Goal: Transaction & Acquisition: Purchase product/service

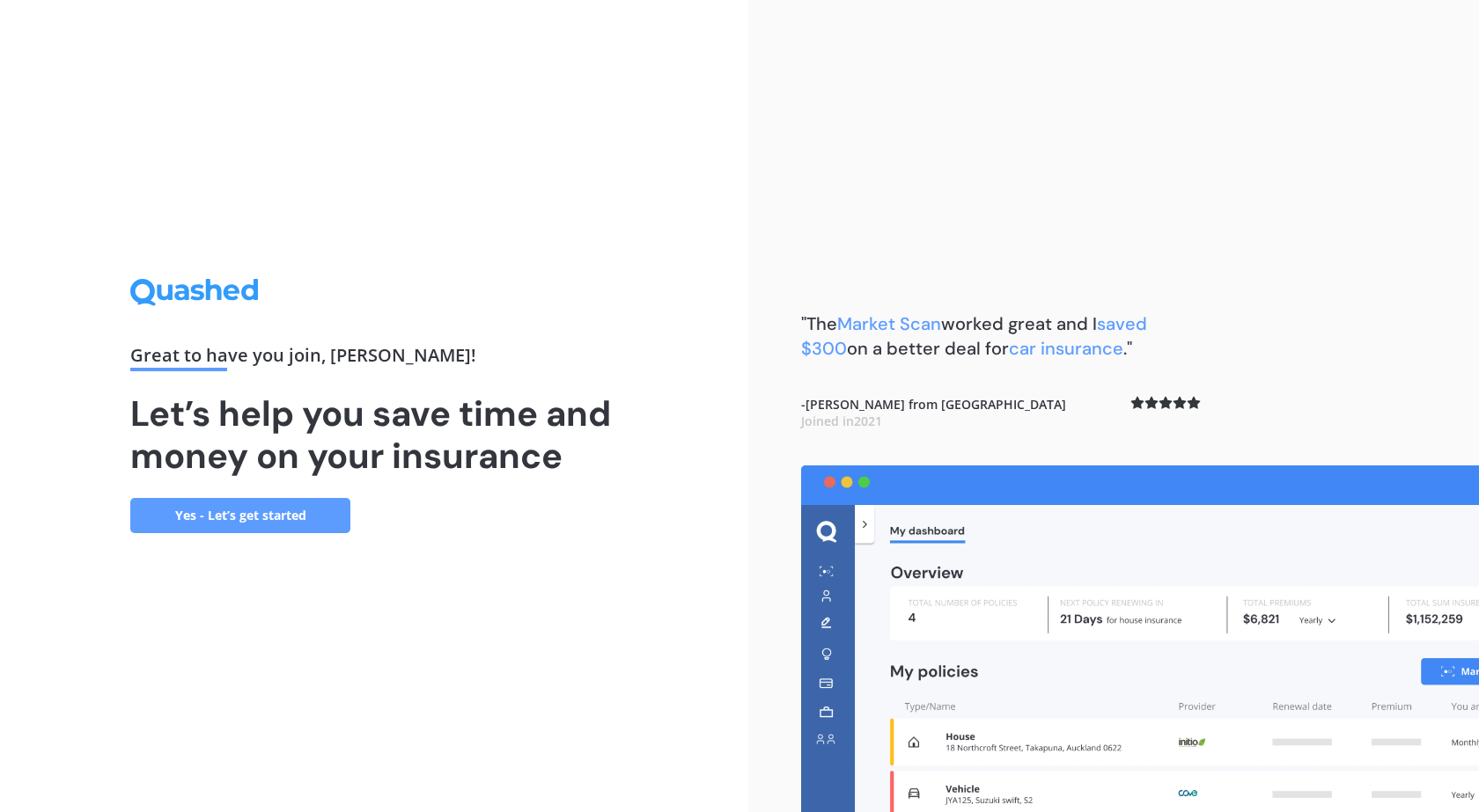
click at [225, 517] on link "Yes - Let’s get started" at bounding box center [240, 516] width 220 height 35
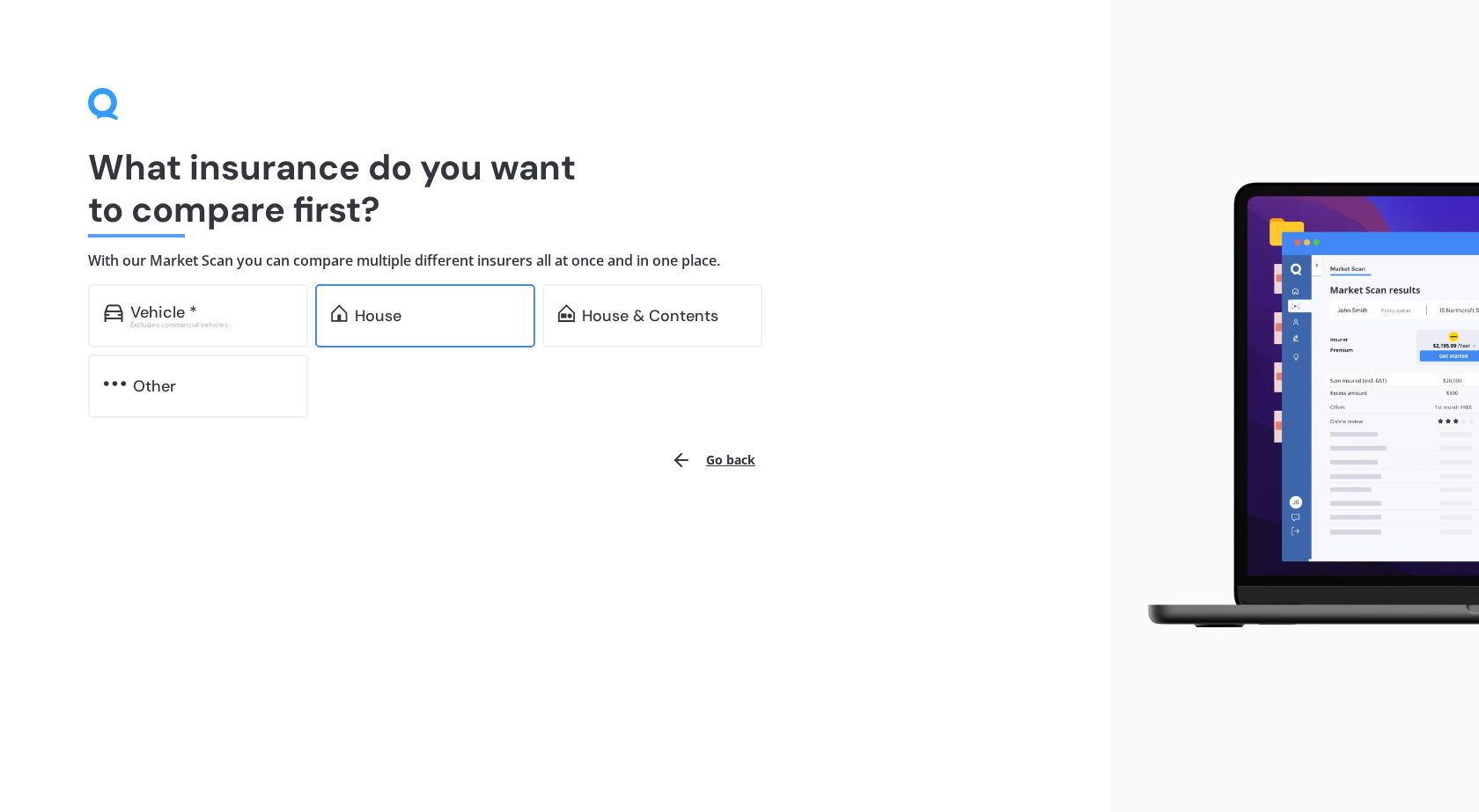
click at [443, 312] on div "House" at bounding box center [437, 315] width 165 height 18
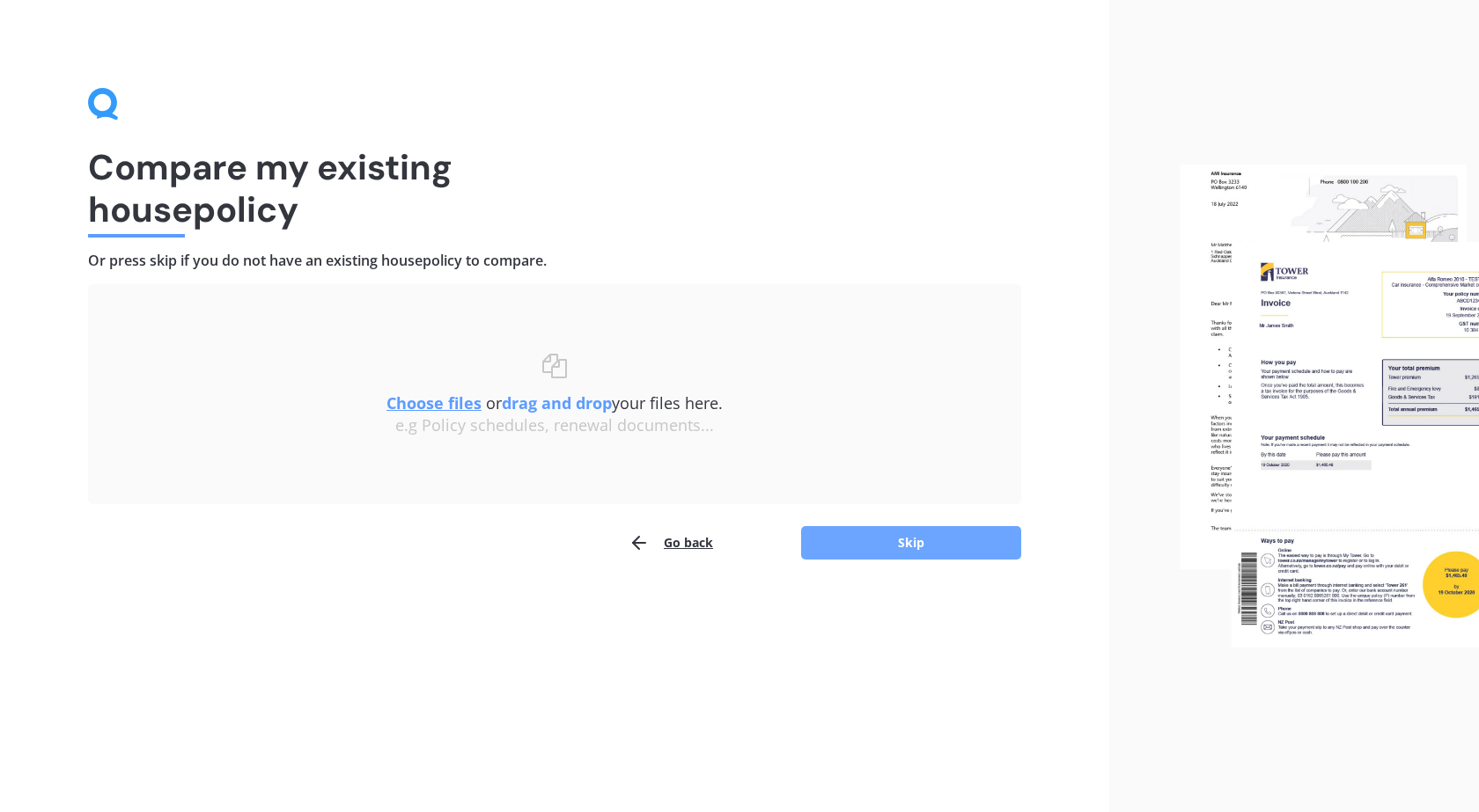
click at [866, 541] on button "Skip" at bounding box center [911, 543] width 220 height 33
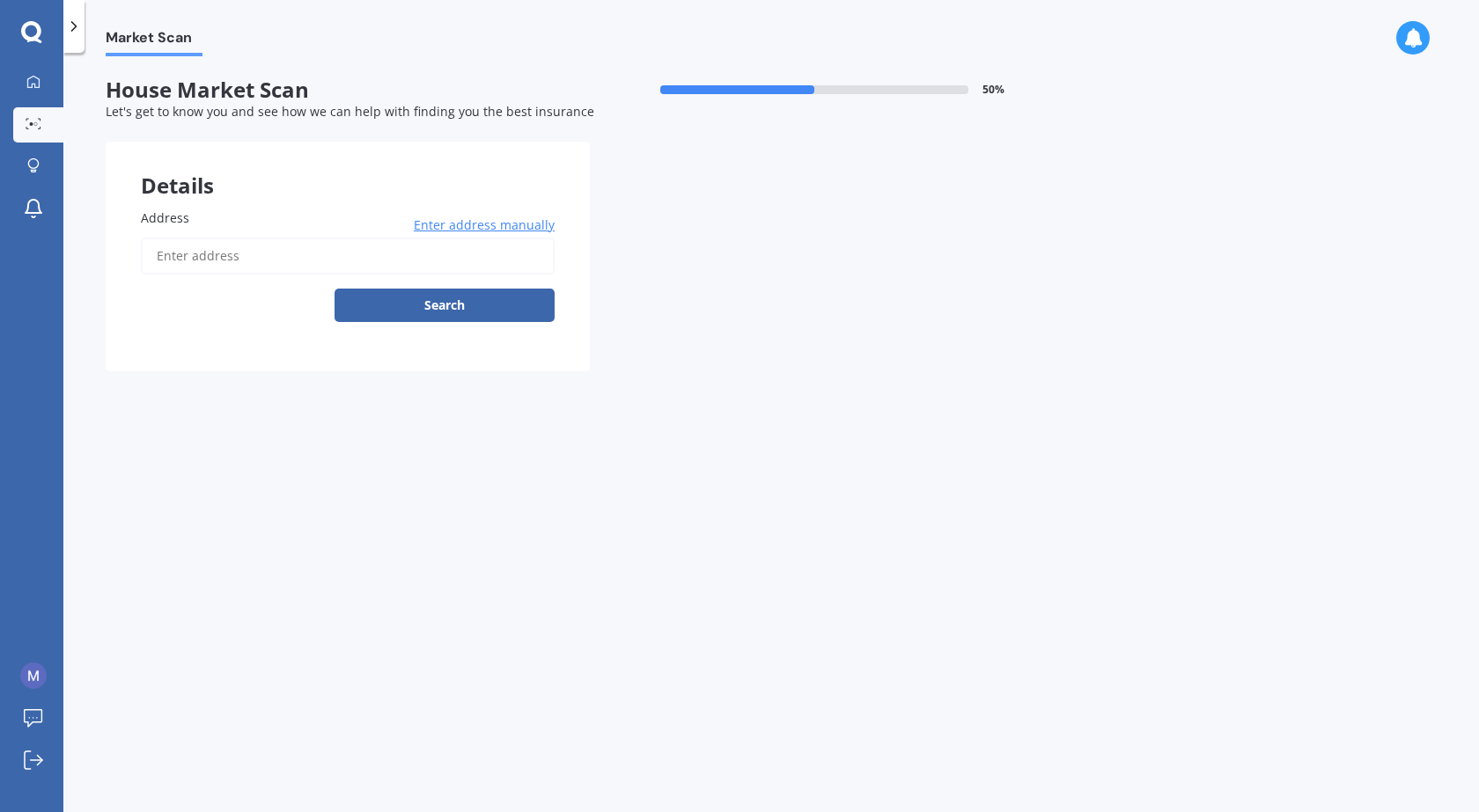
click at [205, 244] on input "Address" at bounding box center [348, 256] width 414 height 37
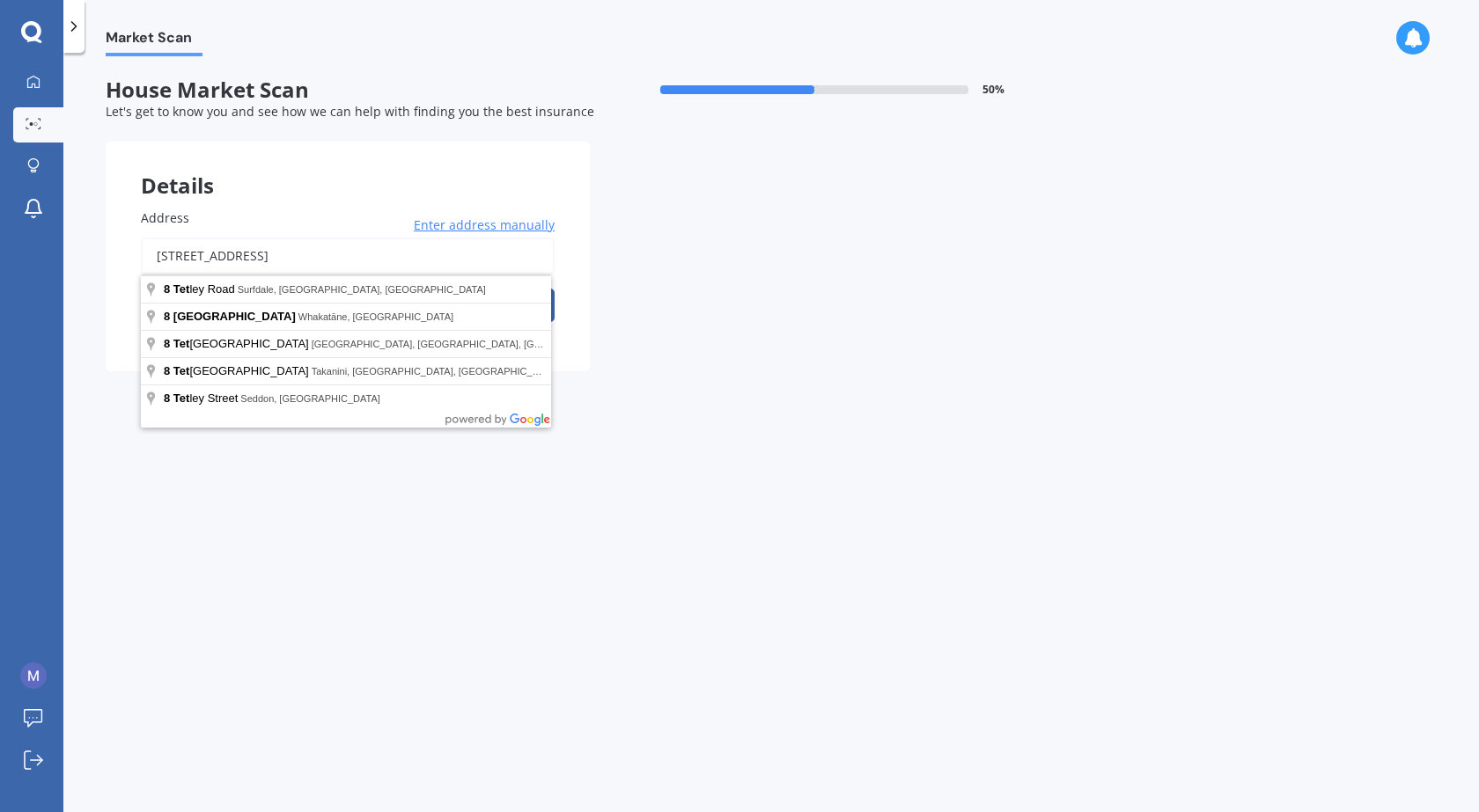
type input "8 Tetley Street, Seddon 7210"
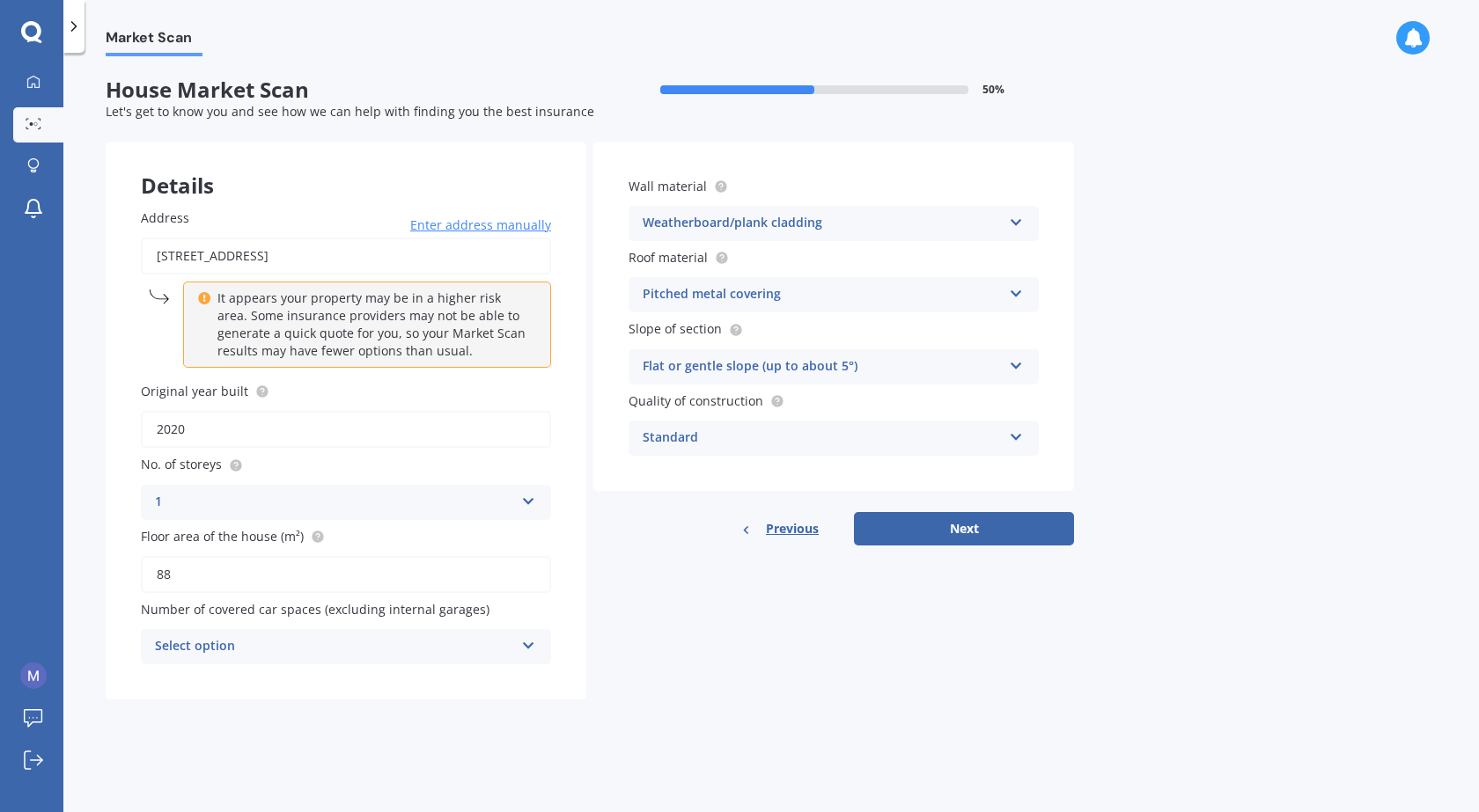
click at [200, 299] on icon at bounding box center [204, 295] width 12 height 12
click at [403, 397] on label "Original year built" at bounding box center [342, 391] width 403 height 18
click at [403, 411] on input "2020" at bounding box center [346, 430] width 410 height 37
click at [443, 644] on div "Select option" at bounding box center [335, 646] width 360 height 21
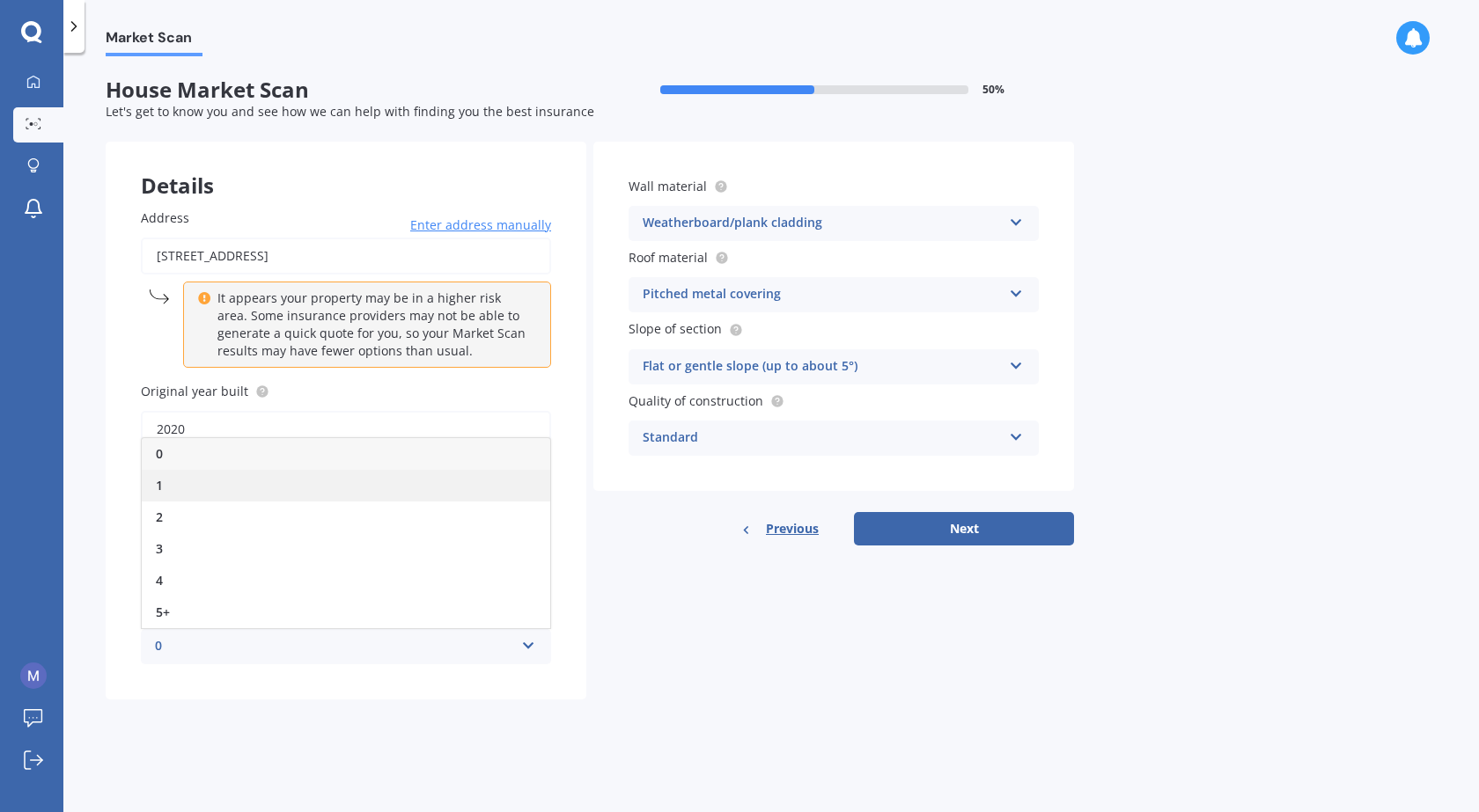
click at [187, 480] on div "1" at bounding box center [346, 486] width 408 height 31
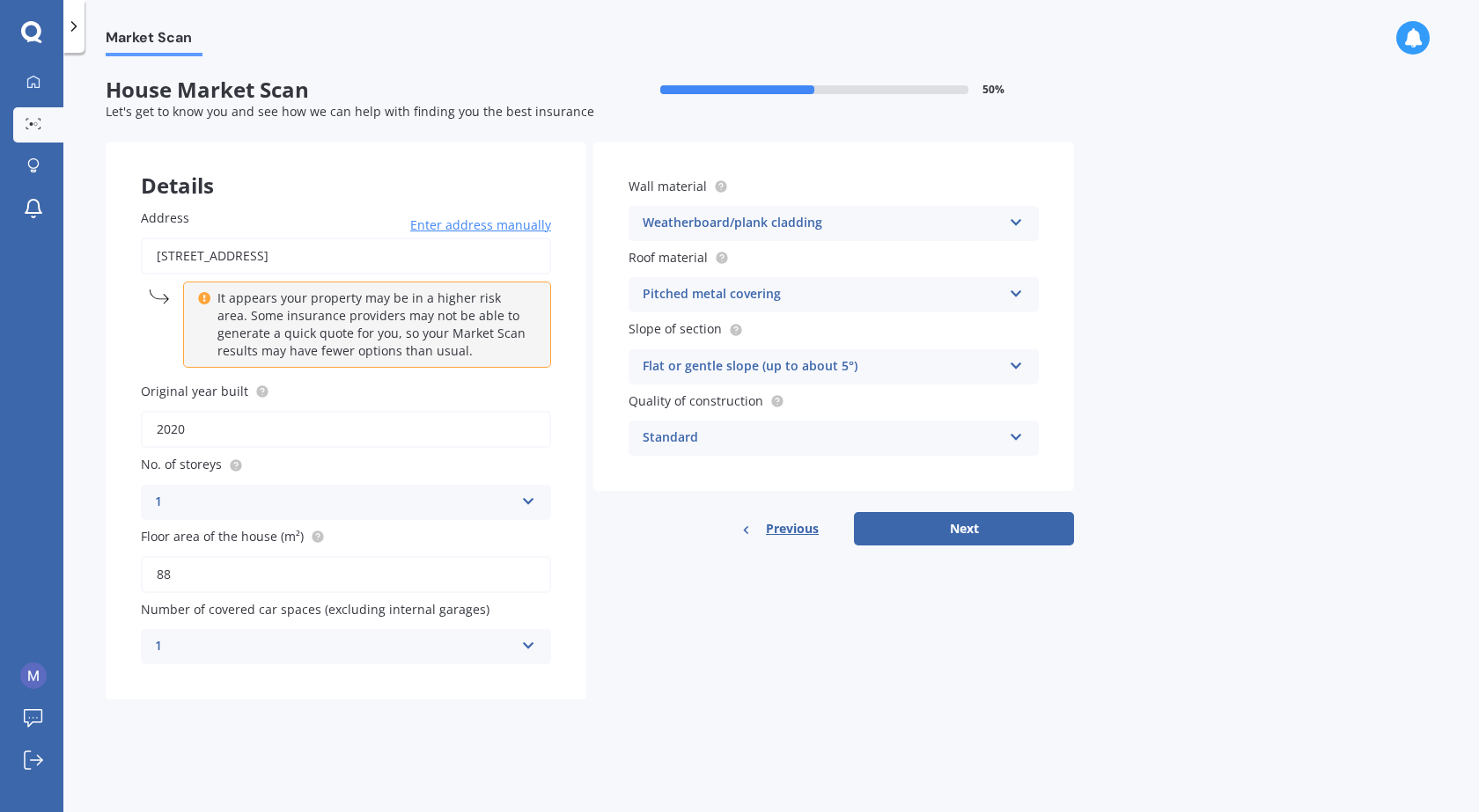
click at [423, 639] on div "1" at bounding box center [335, 646] width 360 height 21
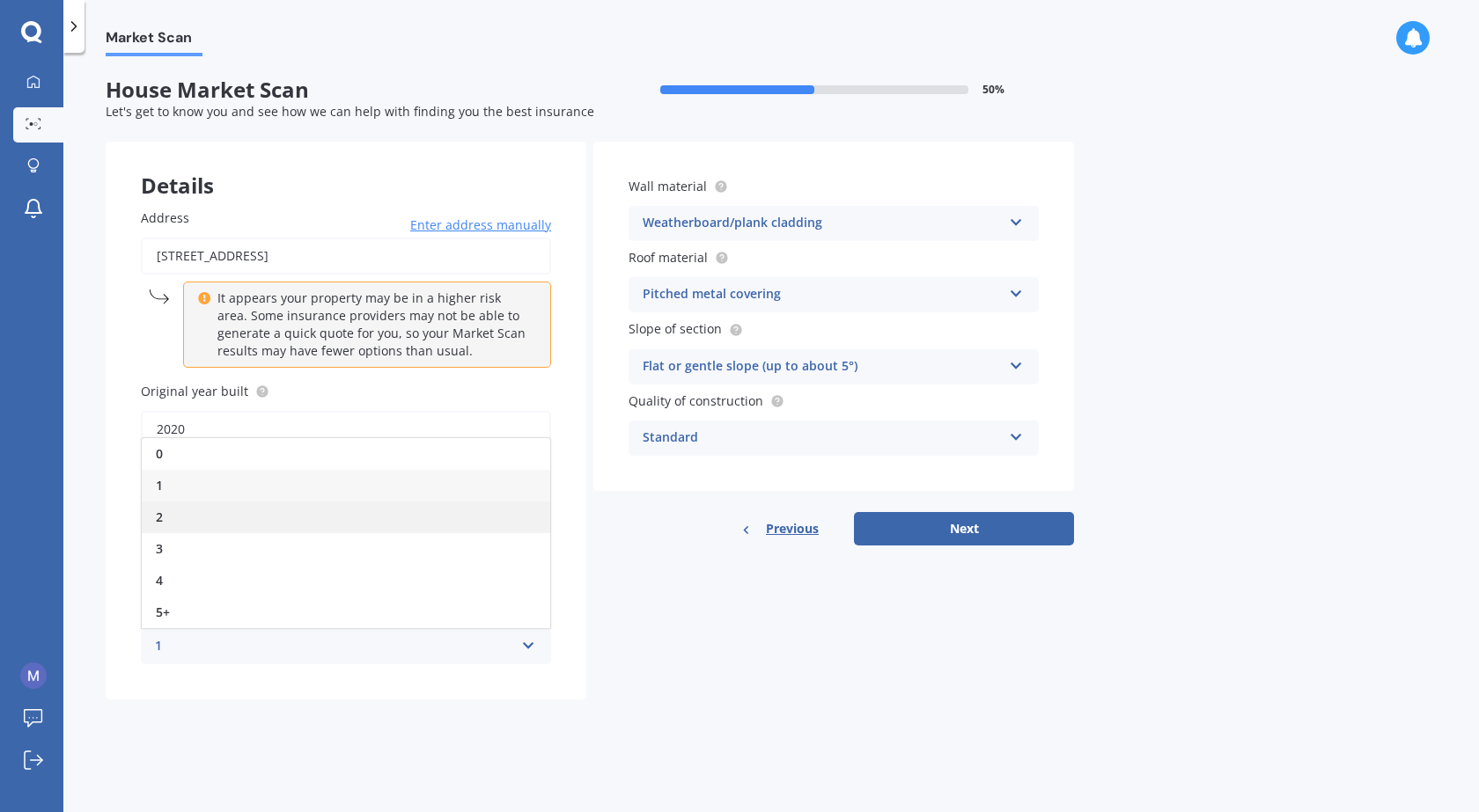
click at [156, 518] on span "2" at bounding box center [160, 517] width 7 height 17
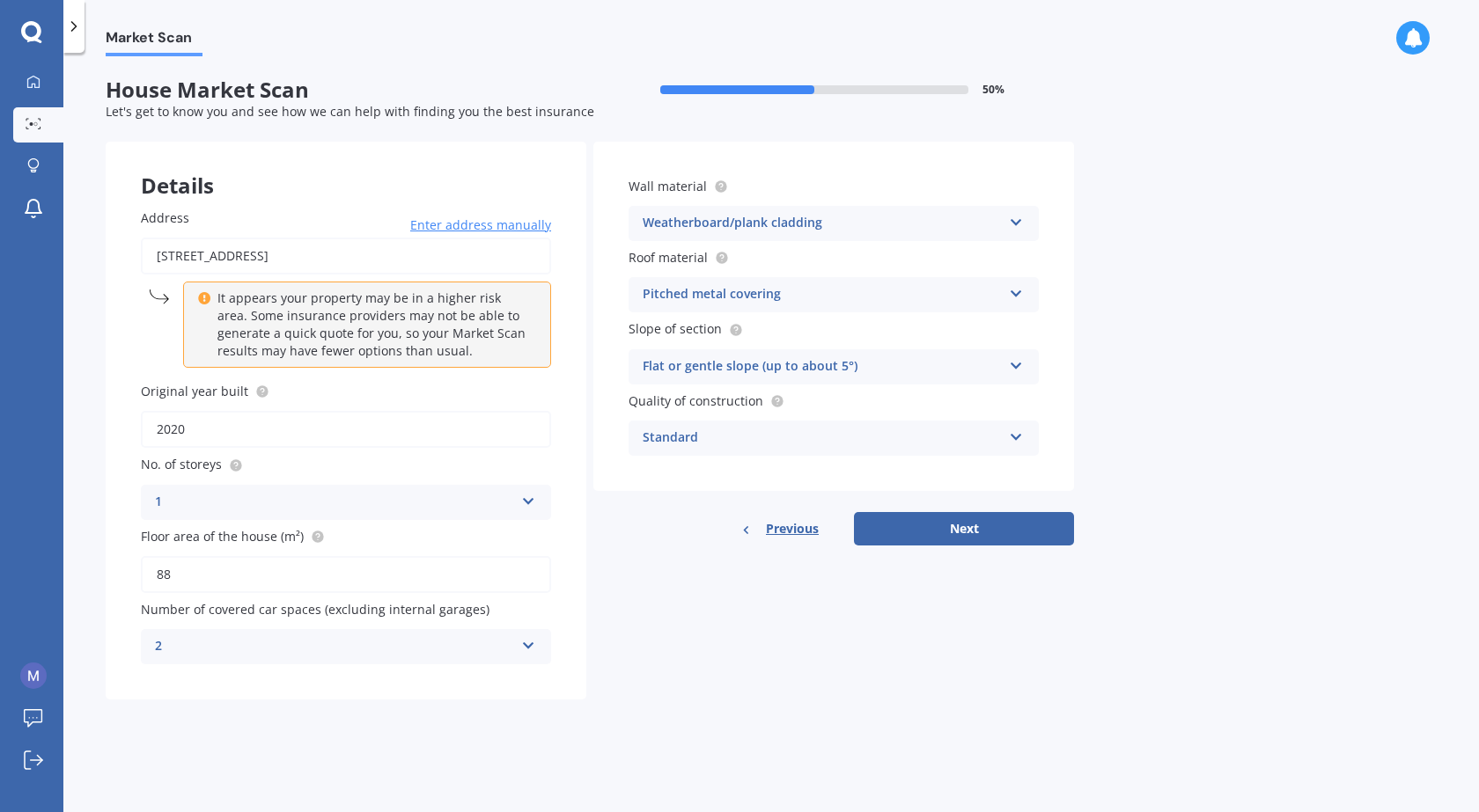
click at [669, 655] on div "Details Address 8 Tetley Street, Seddon 7210 Enter address manually It appears …" at bounding box center [590, 420] width 968 height 558
click at [954, 429] on div "Standard" at bounding box center [822, 438] width 360 height 21
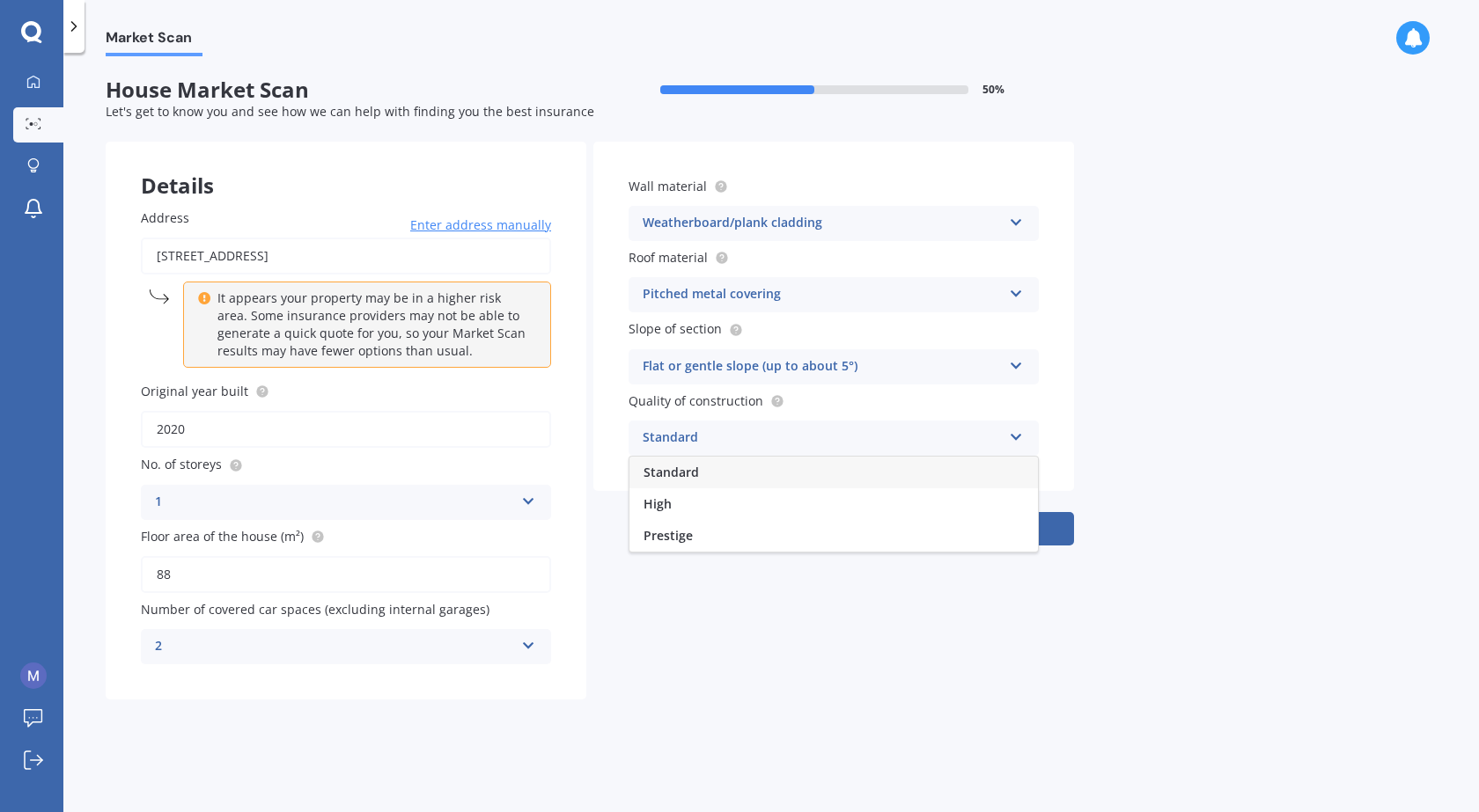
click at [954, 429] on div "Standard" at bounding box center [822, 438] width 360 height 21
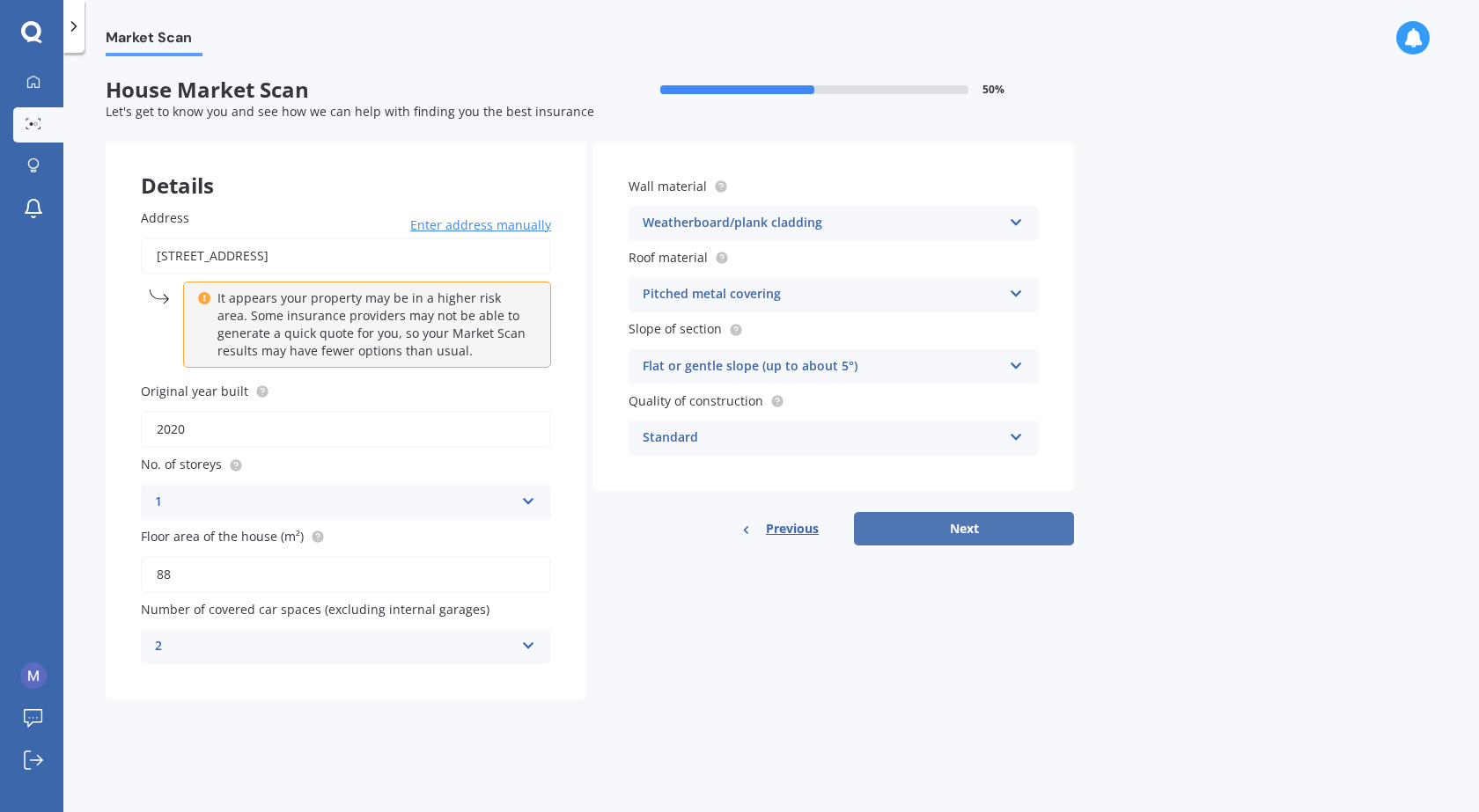
click at [1000, 521] on button "Next" at bounding box center [964, 529] width 220 height 33
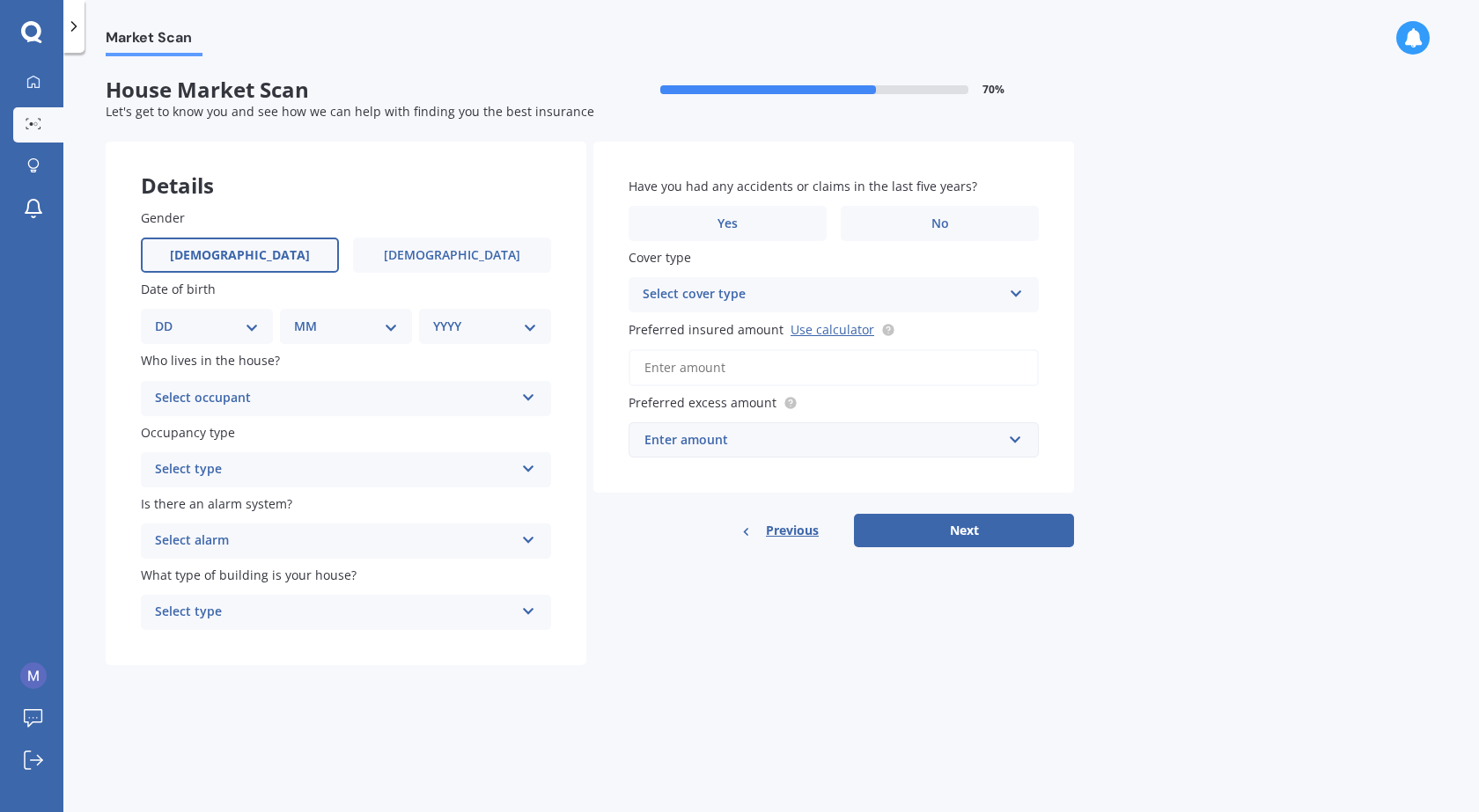
click at [220, 249] on label "Male" at bounding box center [240, 255] width 198 height 35
click at [0, 0] on input "Male" at bounding box center [0, 0] width 0 height 0
click at [193, 330] on select "DD 01 02 03 04 05 06 07 08 09 10 11 12 13 14 15 16 17 18 19 20 21 22 23 24 25 2…" at bounding box center [207, 326] width 104 height 19
select select "23"
click at [169, 317] on select "DD 01 02 03 04 05 06 07 08 09 10 11 12 13 14 15 16 17 18 19 20 21 22 23 24 25 2…" at bounding box center [207, 326] width 104 height 19
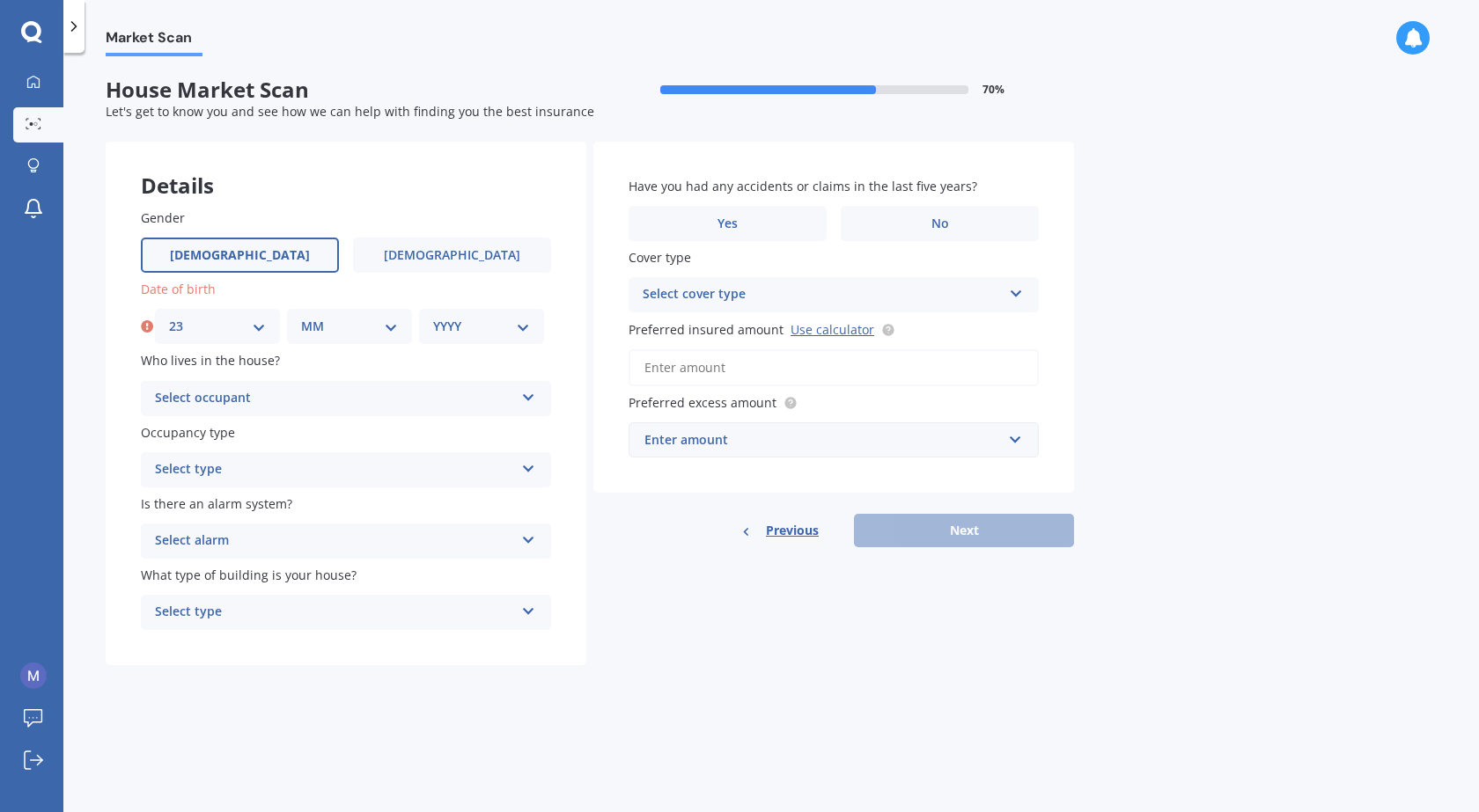
click at [357, 323] on select "MM 01 02 03 04 05 06 07 08 09 10 11 12" at bounding box center [349, 326] width 97 height 19
select select "07"
click at [302, 317] on select "MM 01 02 03 04 05 06 07 08 09 10 11 12" at bounding box center [349, 326] width 97 height 19
drag, startPoint x: 459, startPoint y: 319, endPoint x: 461, endPoint y: 332, distance: 13.2
click at [459, 319] on select "YYYY 2009 2008 2007 2006 2005 2004 2003 2002 2001 2000 1999 1998 1997 1996 1995…" at bounding box center [481, 326] width 97 height 19
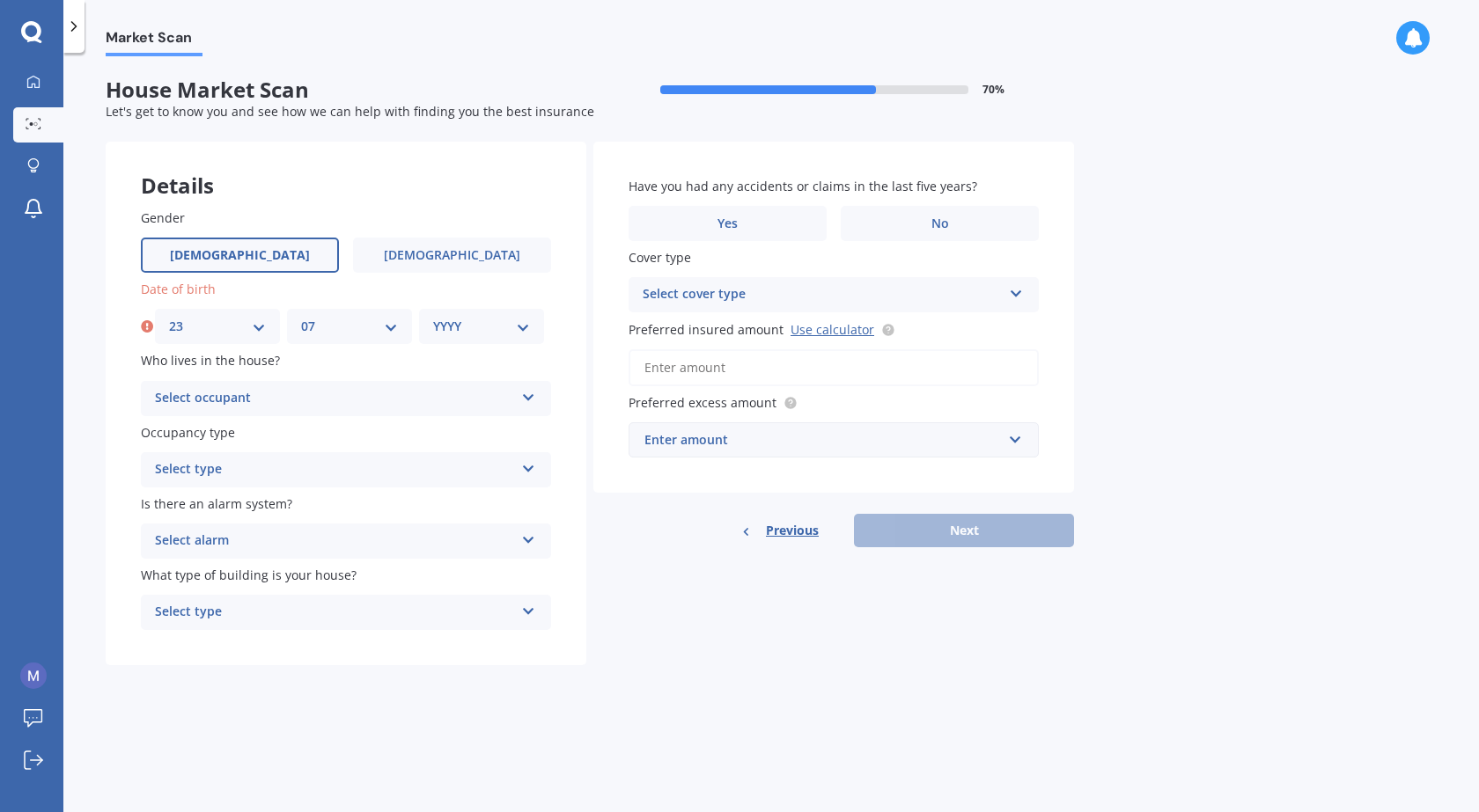
select select "1993"
click at [433, 317] on select "YYYY 2009 2008 2007 2006 2005 2004 2003 2002 2001 2000 1999 1998 1997 1996 1995…" at bounding box center [481, 326] width 97 height 19
click at [251, 397] on div "Select occupant" at bounding box center [335, 398] width 360 height 21
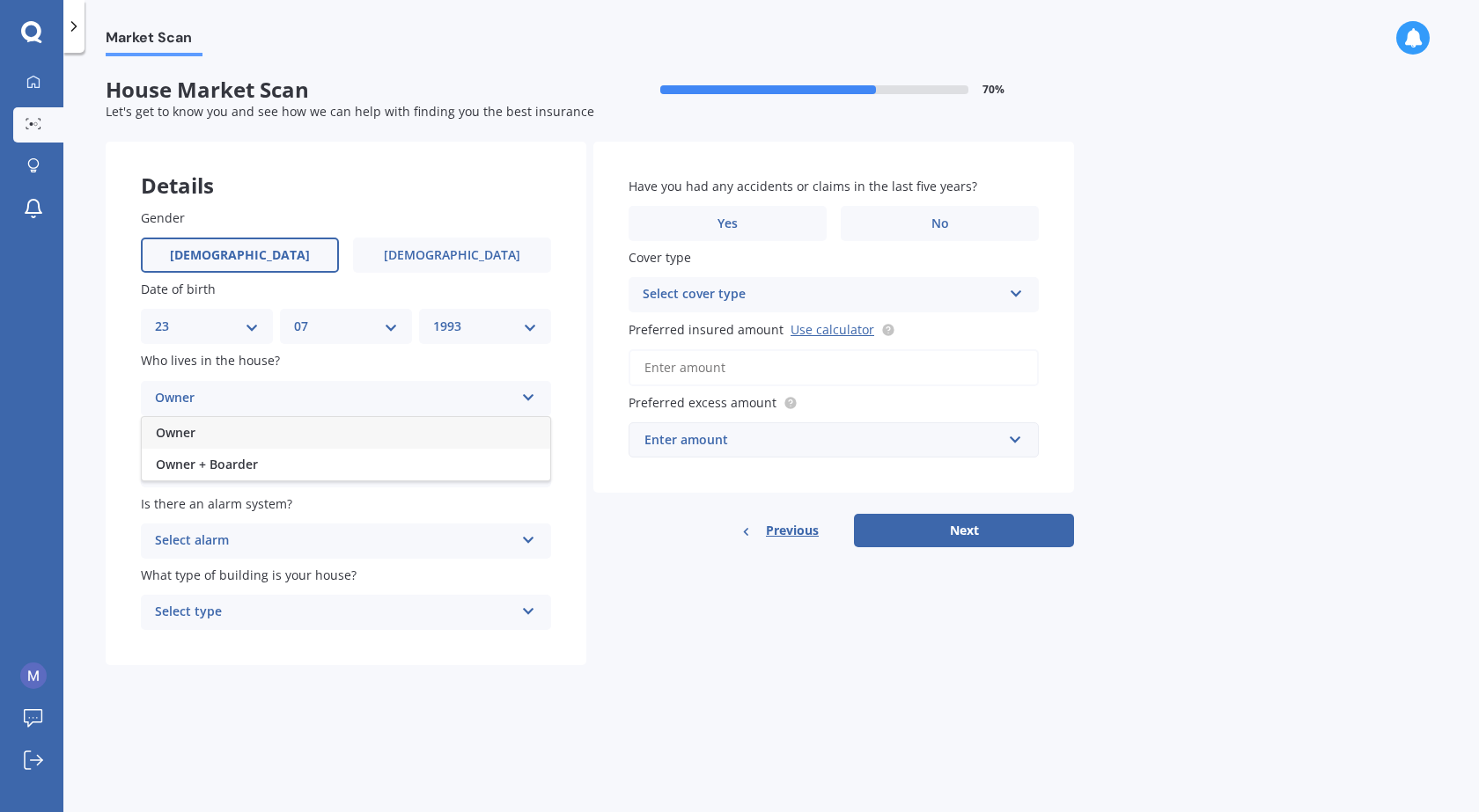
click at [225, 434] on div "Owner" at bounding box center [346, 433] width 408 height 31
click at [401, 472] on div "Select type" at bounding box center [335, 469] width 360 height 21
click at [218, 500] on span "Permanent" at bounding box center [189, 504] width 67 height 17
click at [406, 537] on div "Select alarm" at bounding box center [335, 541] width 360 height 21
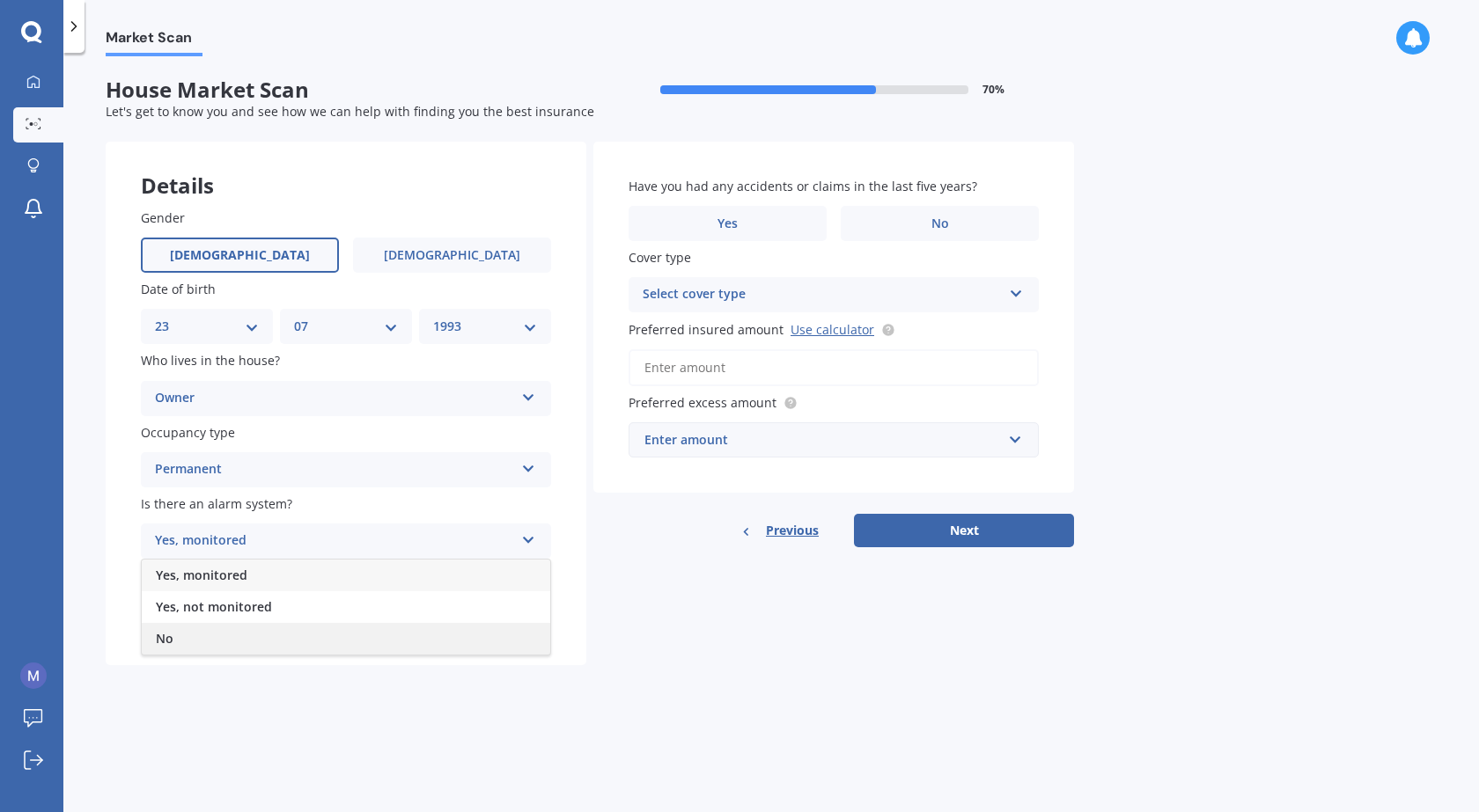
click at [171, 630] on span "No" at bounding box center [164, 639] width 18 height 17
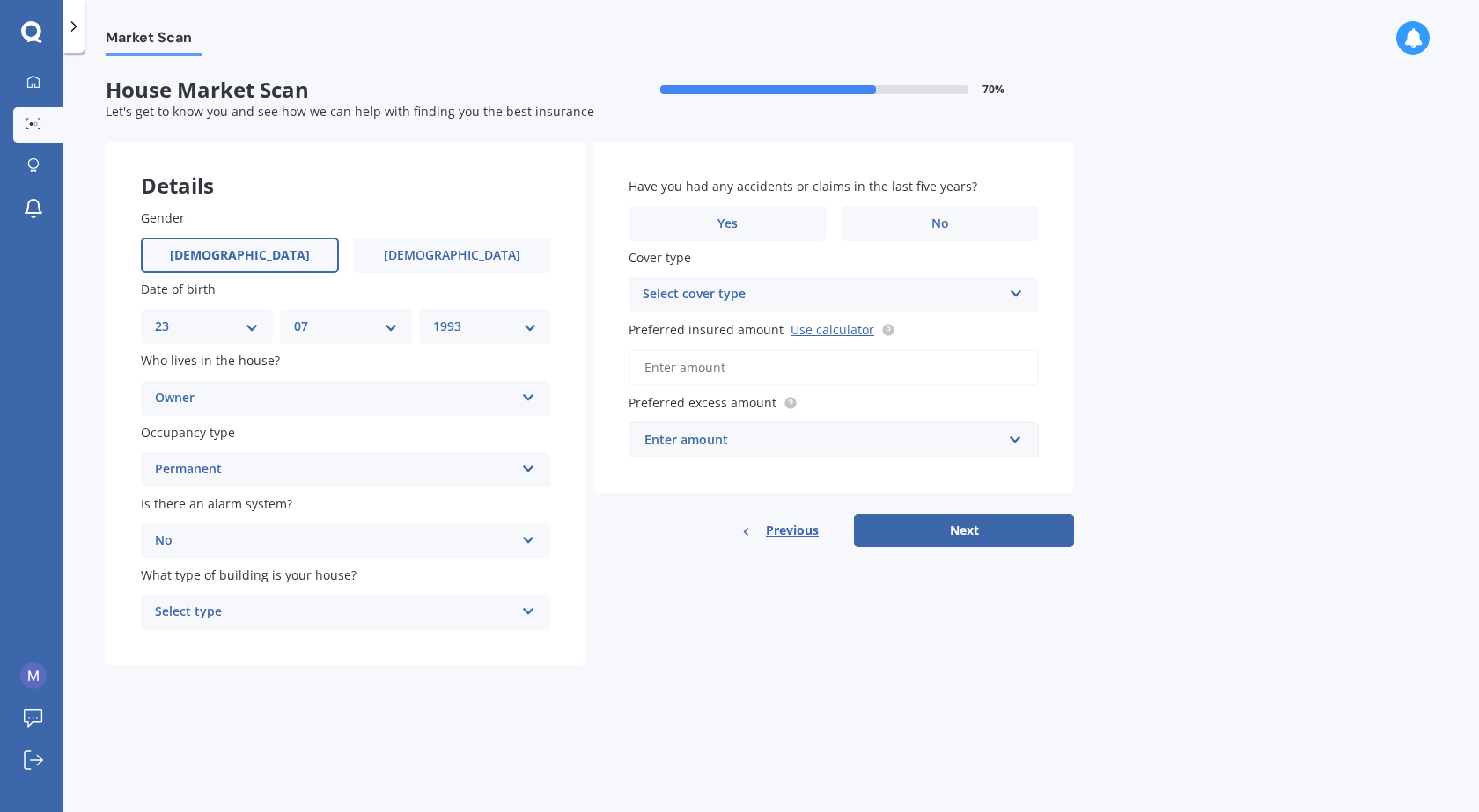
click at [362, 615] on div "Select type" at bounding box center [335, 612] width 360 height 21
click at [202, 642] on span "Freestanding" at bounding box center [195, 646] width 78 height 17
click at [746, 231] on label "Yes" at bounding box center [728, 223] width 198 height 35
click at [0, 0] on input "Yes" at bounding box center [0, 0] width 0 height 0
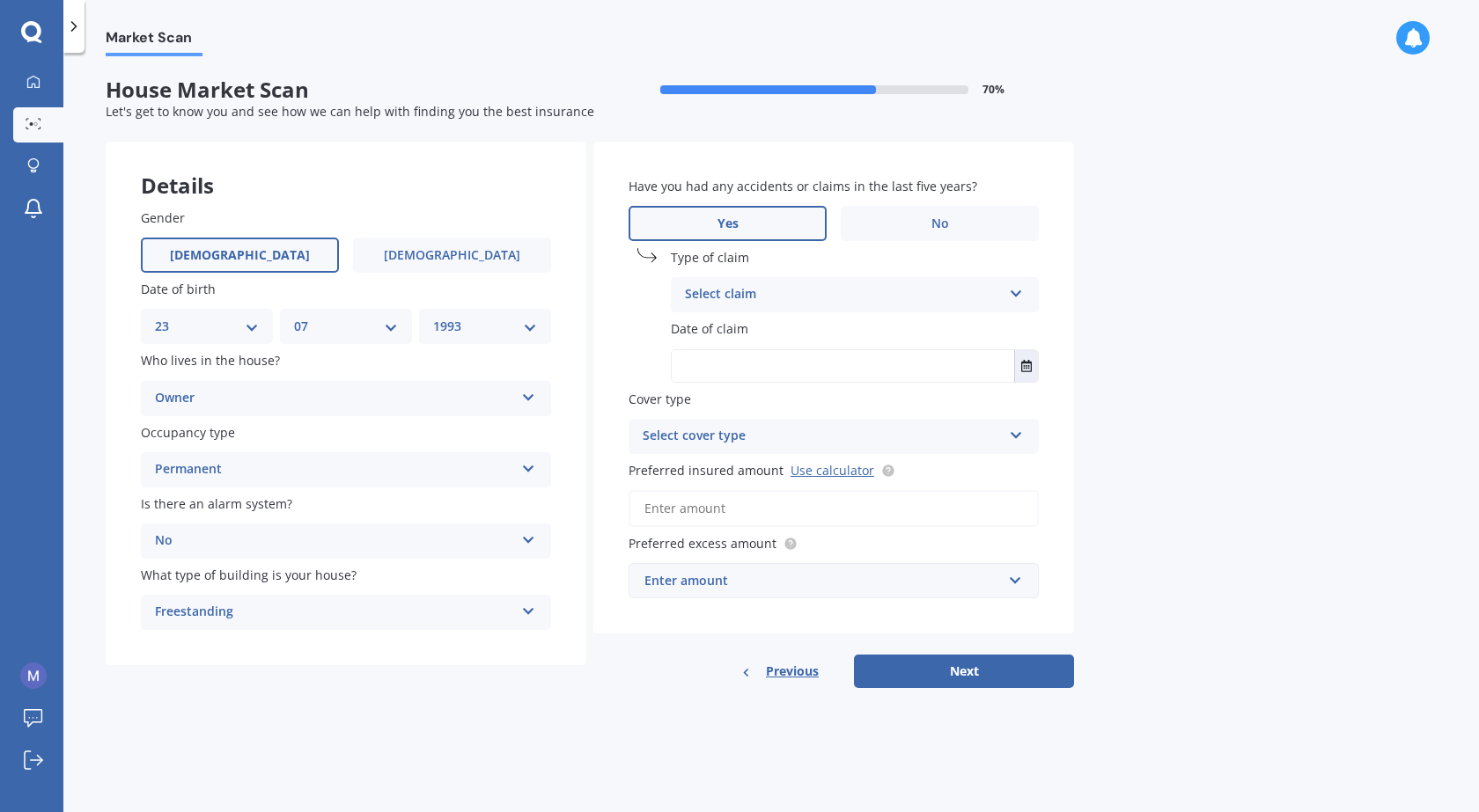
click at [768, 291] on div "Select claim" at bounding box center [844, 294] width 317 height 21
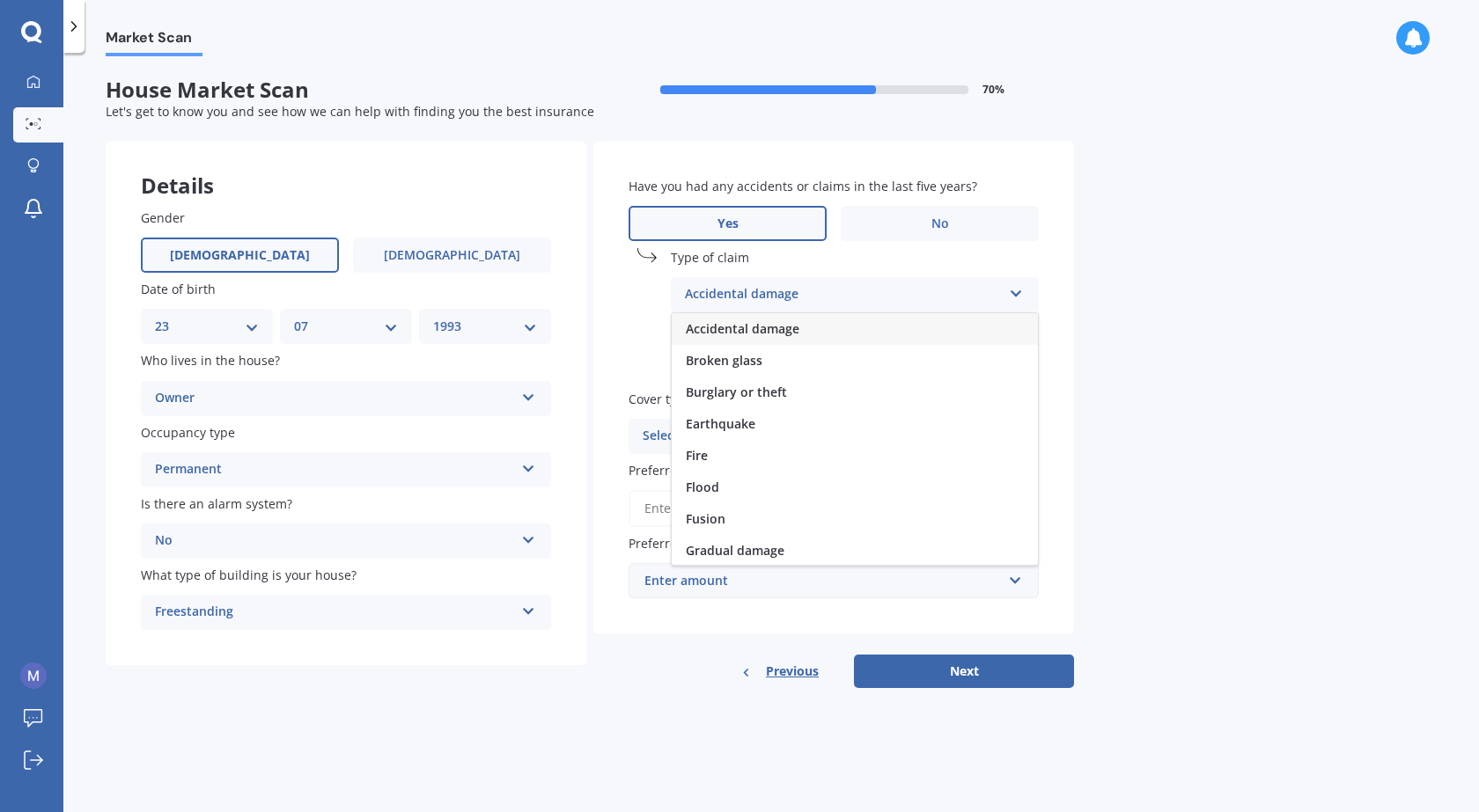
click at [740, 330] on span "Accidental damage" at bounding box center [742, 329] width 113 height 17
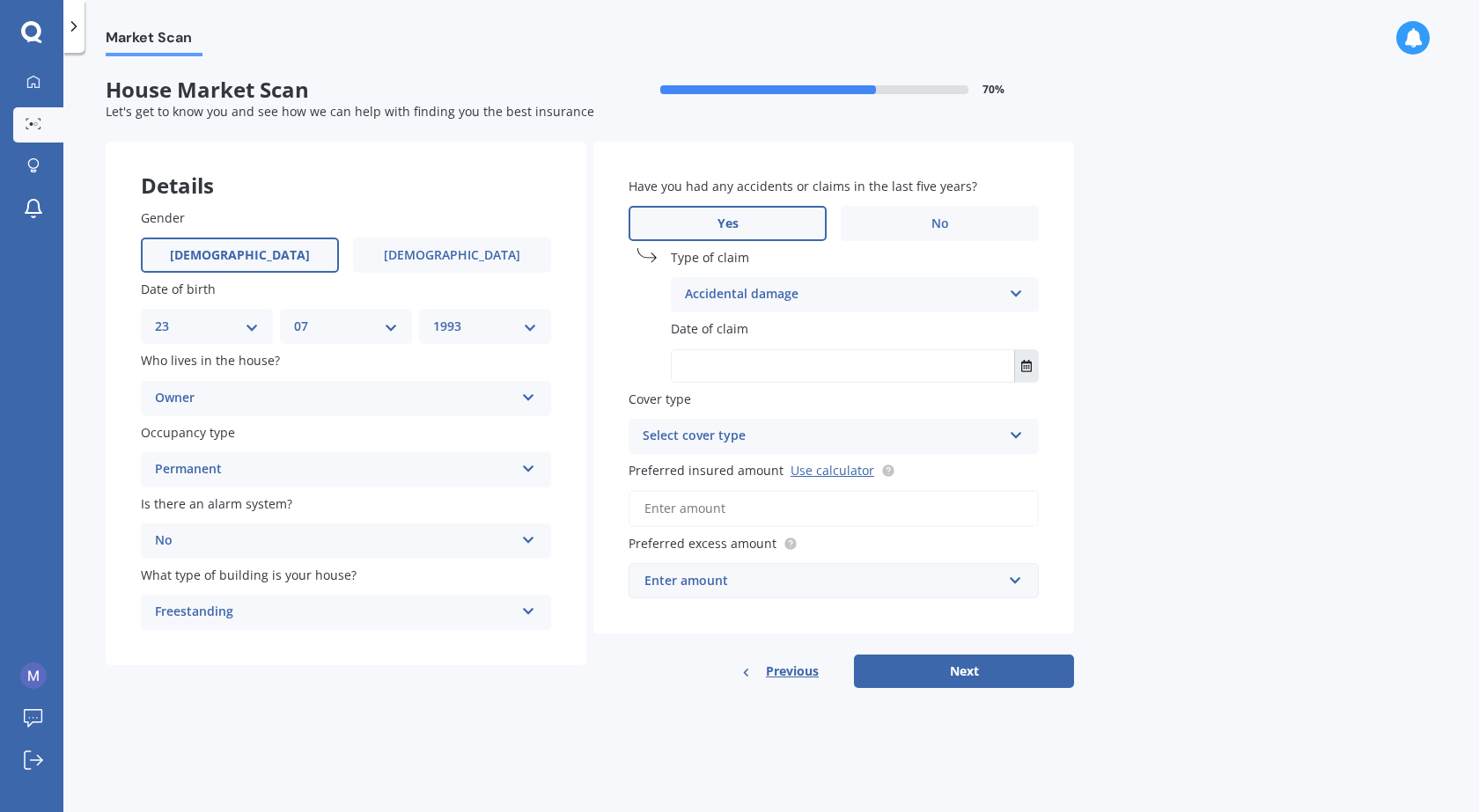
click at [1023, 367] on icon "Select date" at bounding box center [1026, 366] width 10 height 12
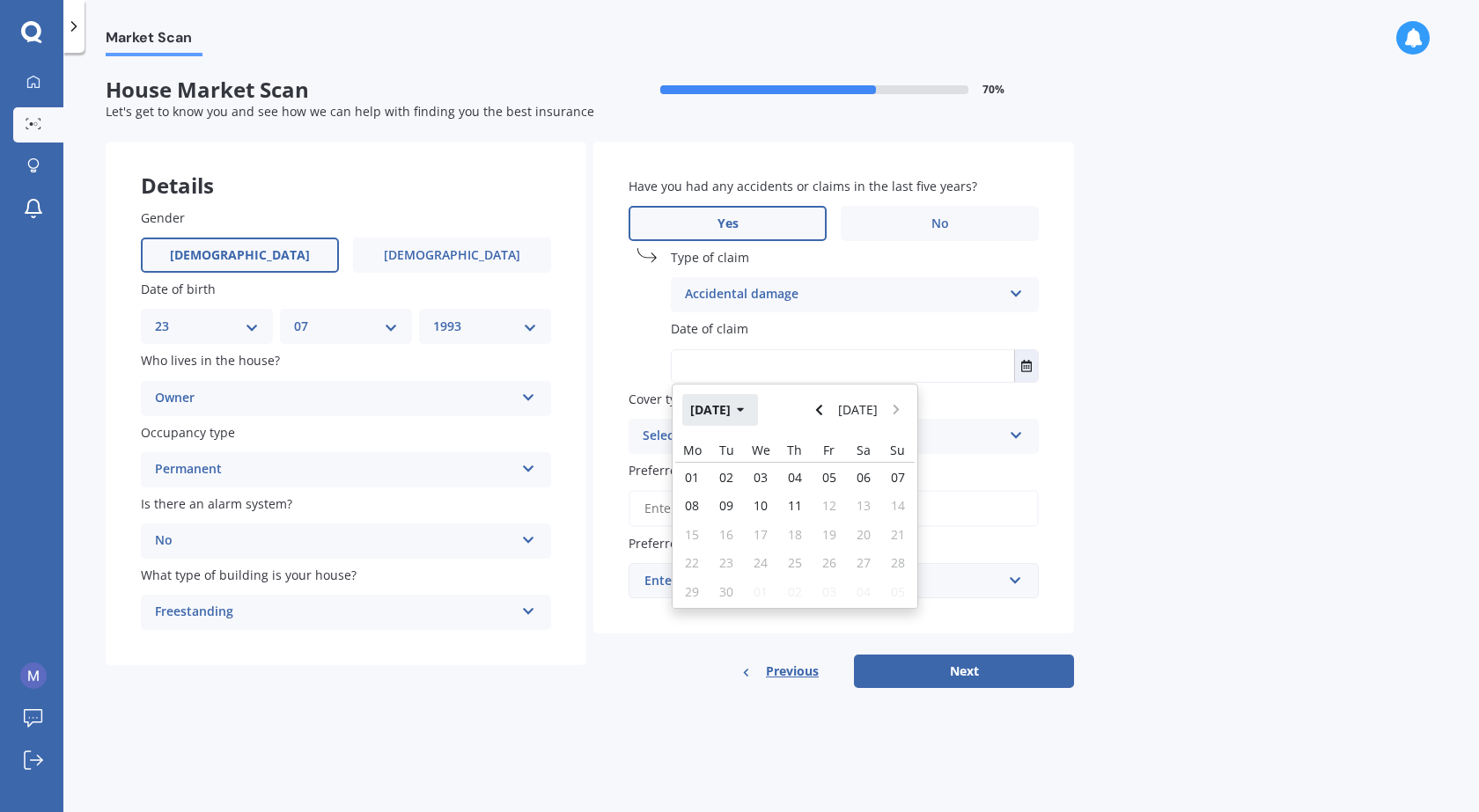
click at [741, 409] on button "Sep 2025" at bounding box center [720, 410] width 76 height 31
click at [728, 411] on icon "button" at bounding box center [728, 410] width 7 height 5
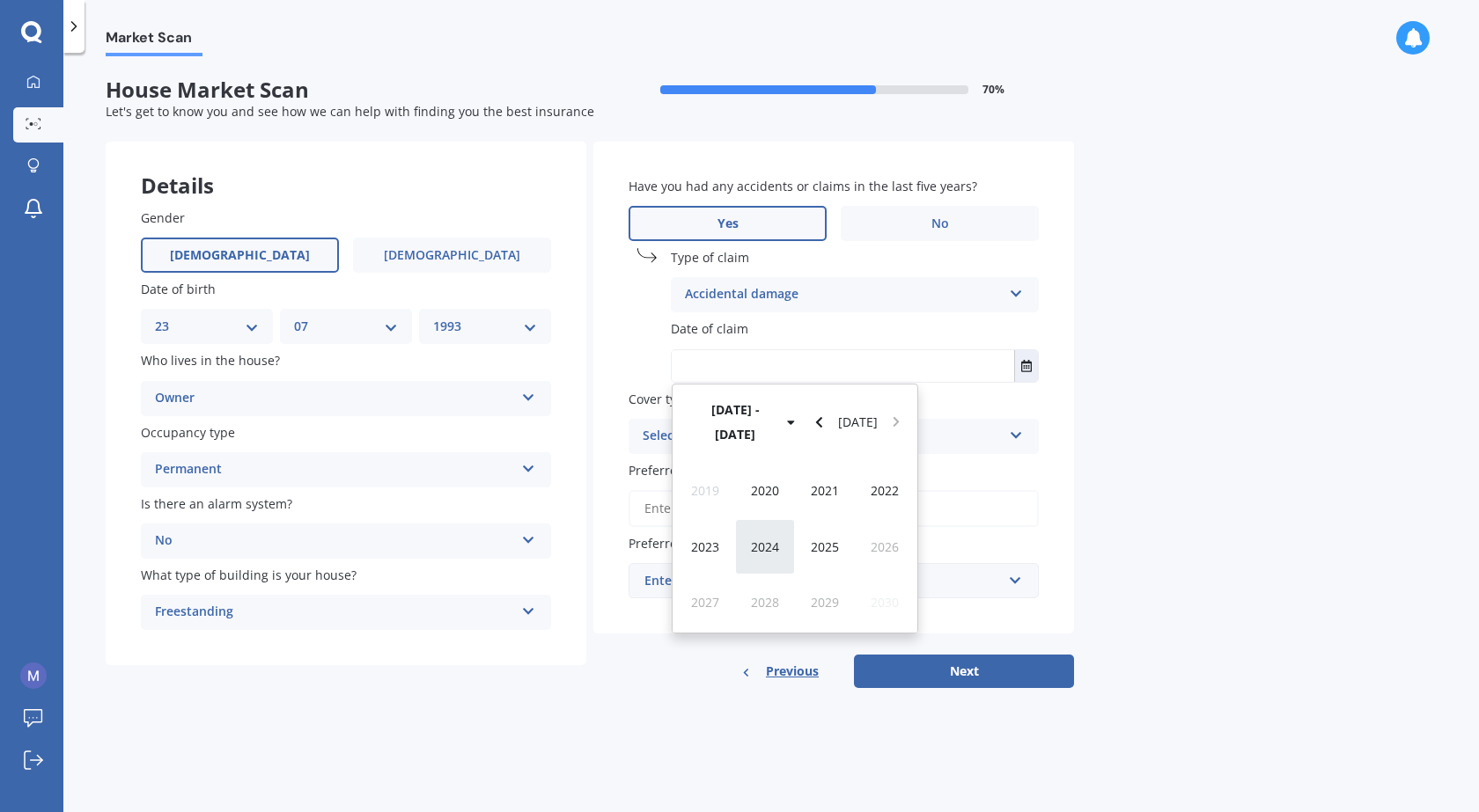
click at [762, 538] on span "2024" at bounding box center [765, 547] width 29 height 17
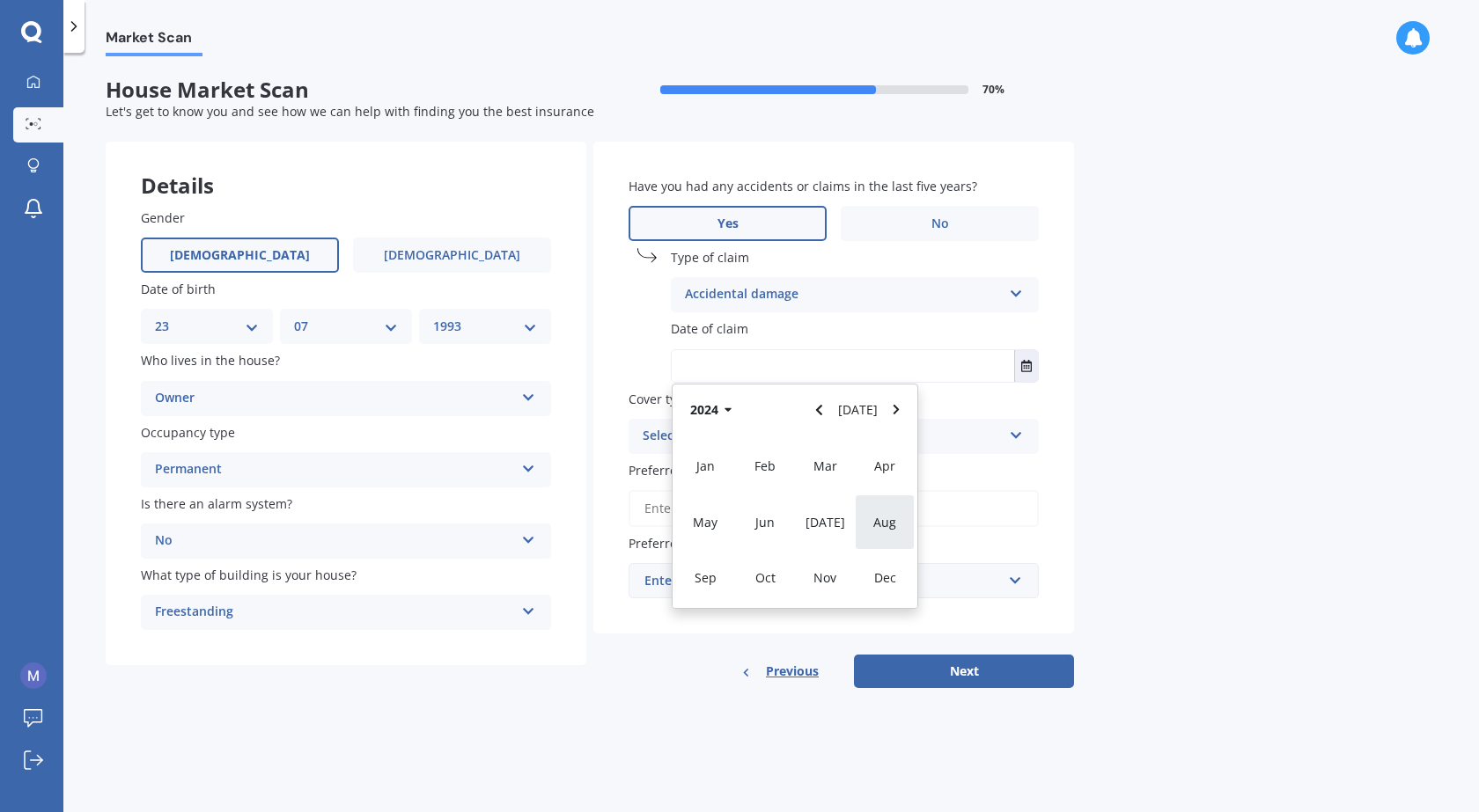
click at [890, 524] on span "Aug" at bounding box center [884, 523] width 23 height 17
click at [830, 567] on span "23" at bounding box center [829, 563] width 14 height 17
type input "23/08/2024"
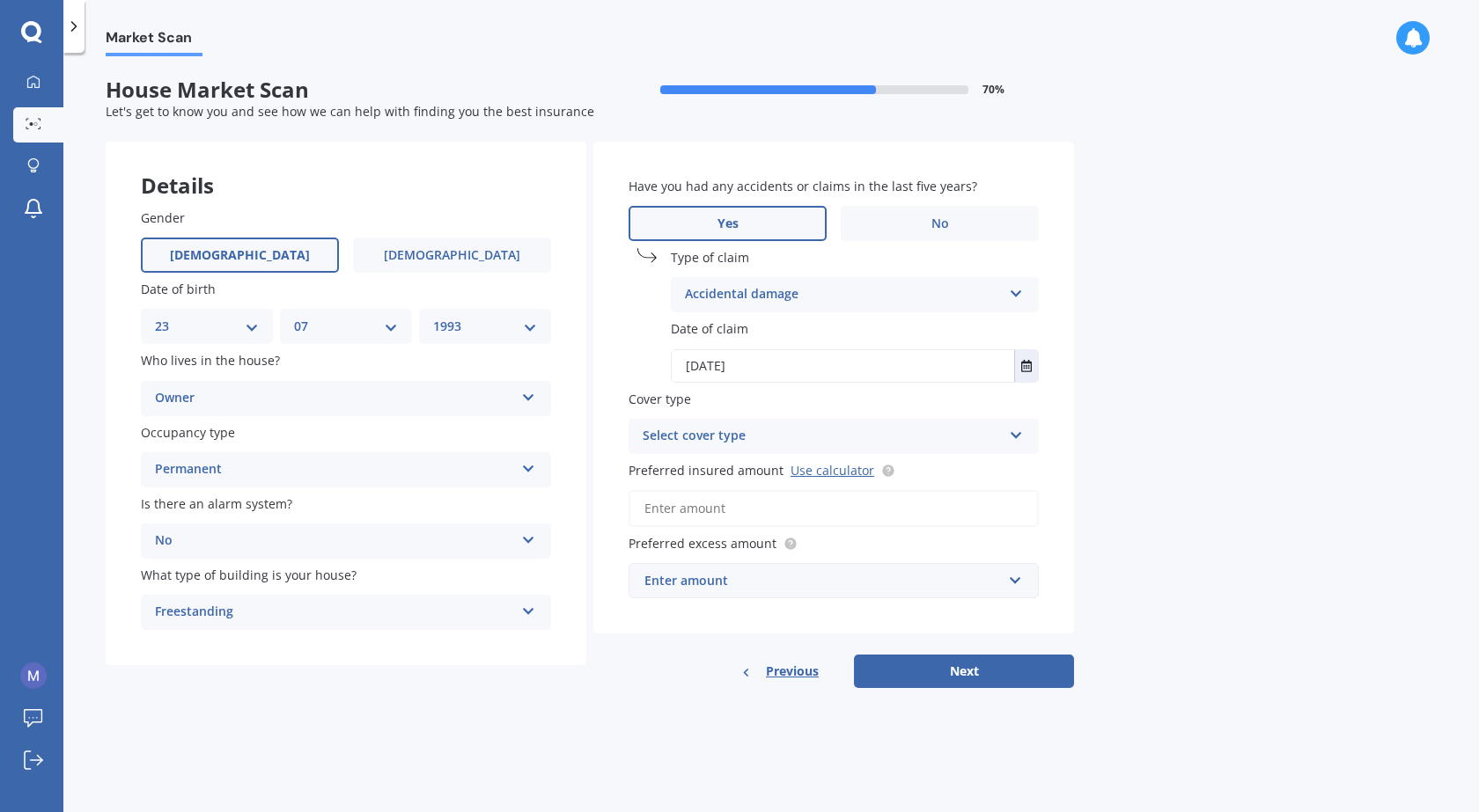
click at [741, 437] on div "Select cover type" at bounding box center [822, 436] width 360 height 21
click at [705, 444] on div "High" at bounding box center [822, 436] width 360 height 21
click at [797, 443] on div "Select cover type" at bounding box center [826, 436] width 350 height 19
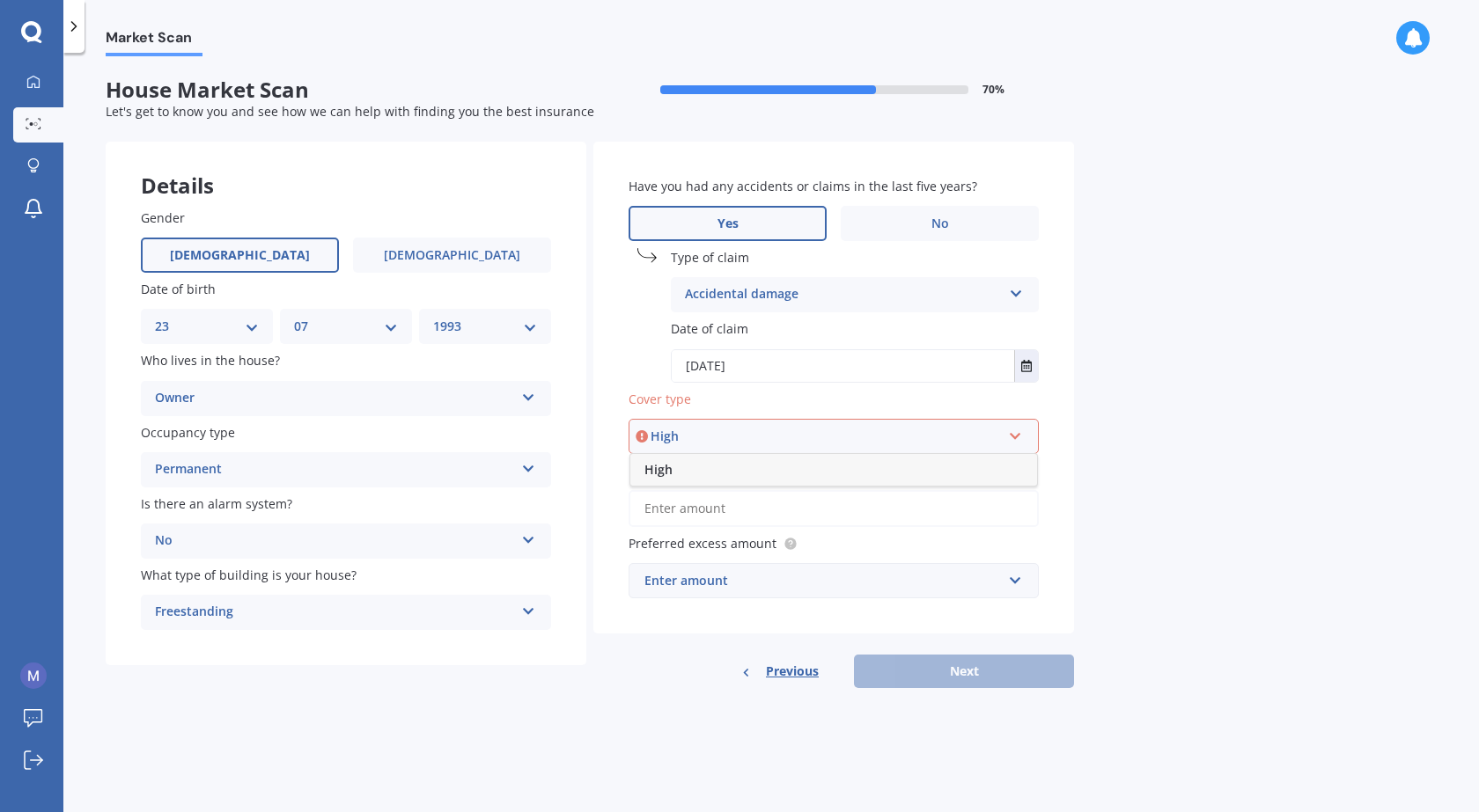
click at [695, 477] on div "High" at bounding box center [834, 470] width 407 height 31
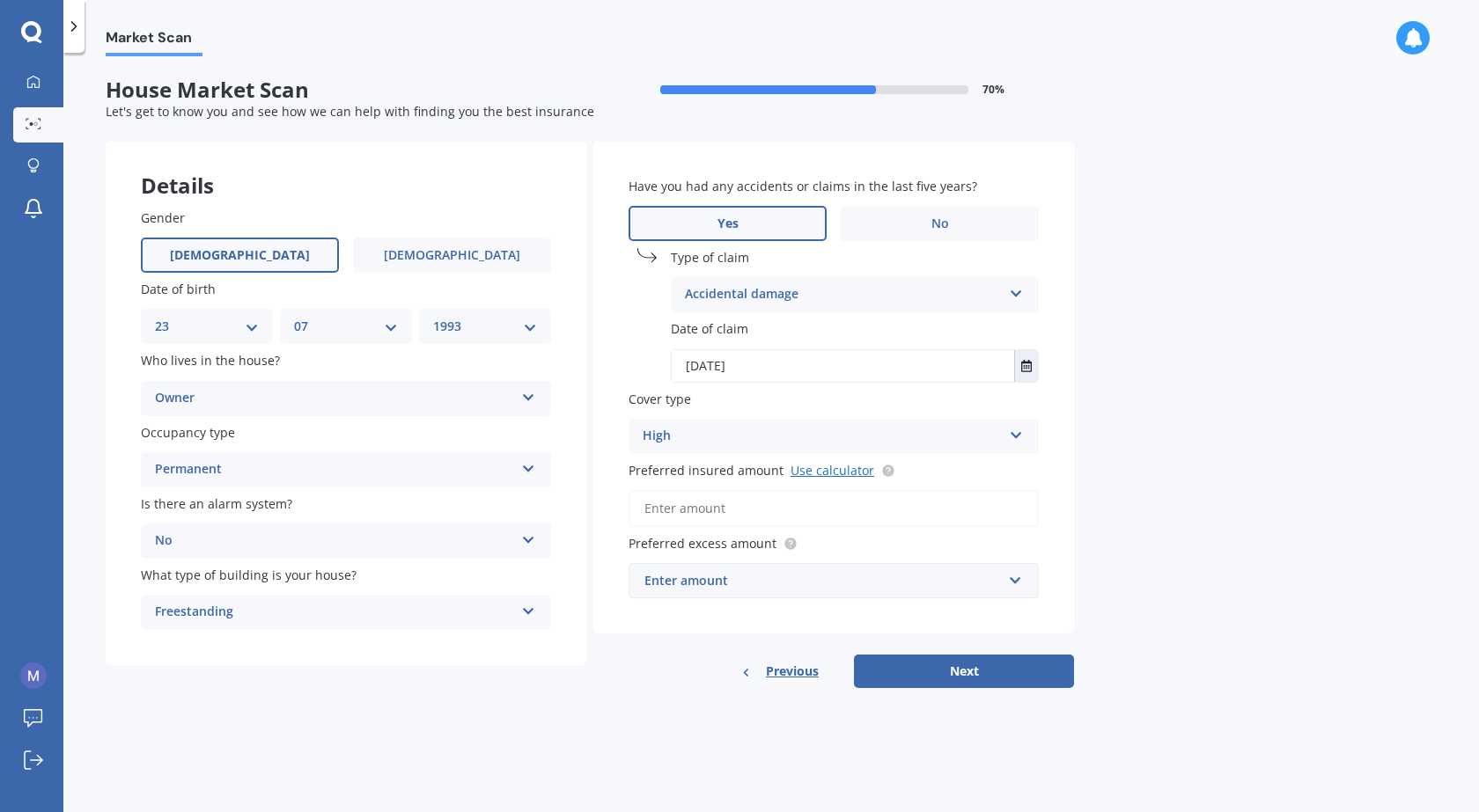
click at [834, 476] on link "Use calculator" at bounding box center [833, 470] width 84 height 17
click at [731, 517] on input "Preferred insured amount Use calculator" at bounding box center [834, 509] width 410 height 37
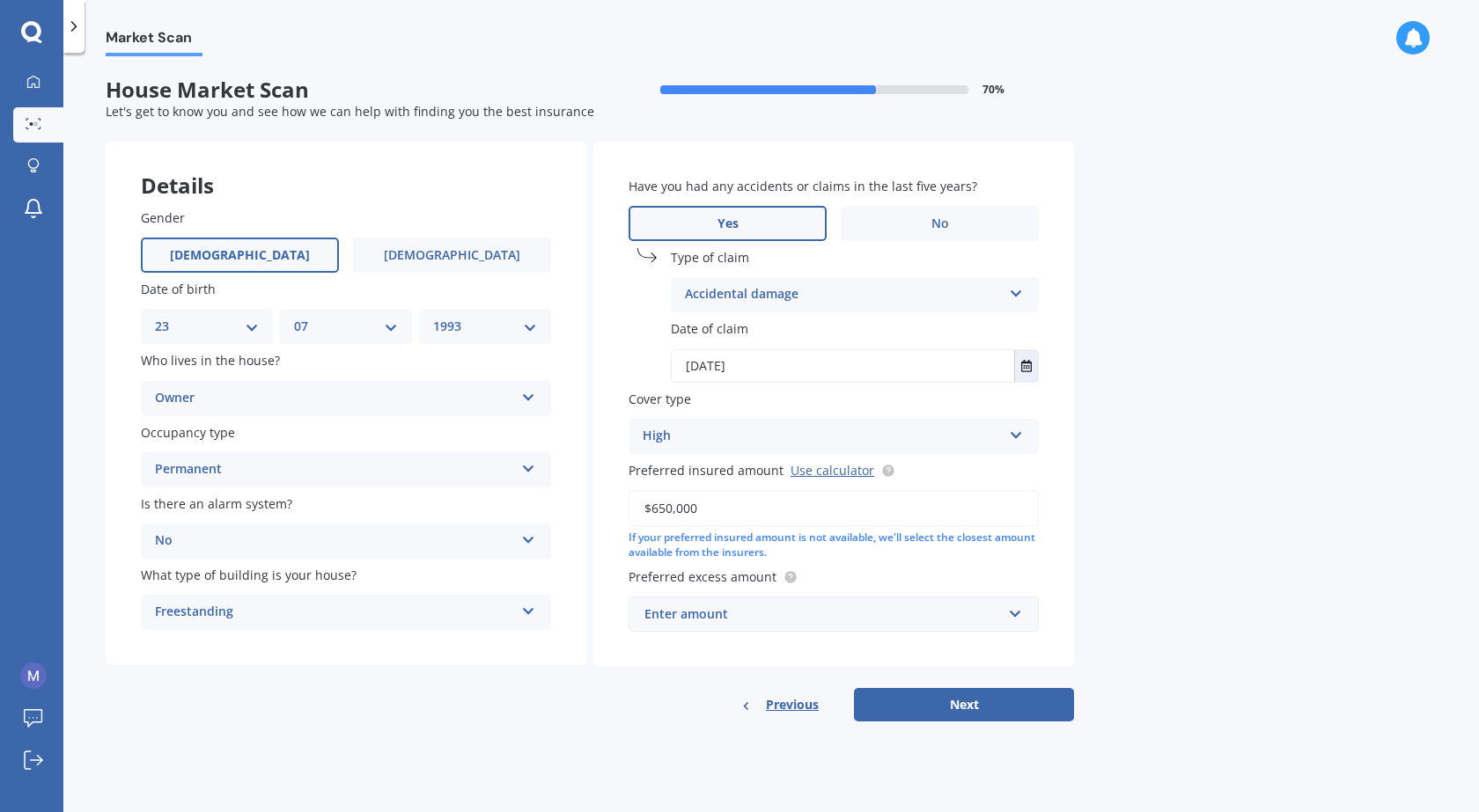
type input "$650,000"
click at [922, 616] on div "Enter amount" at bounding box center [823, 614] width 358 height 19
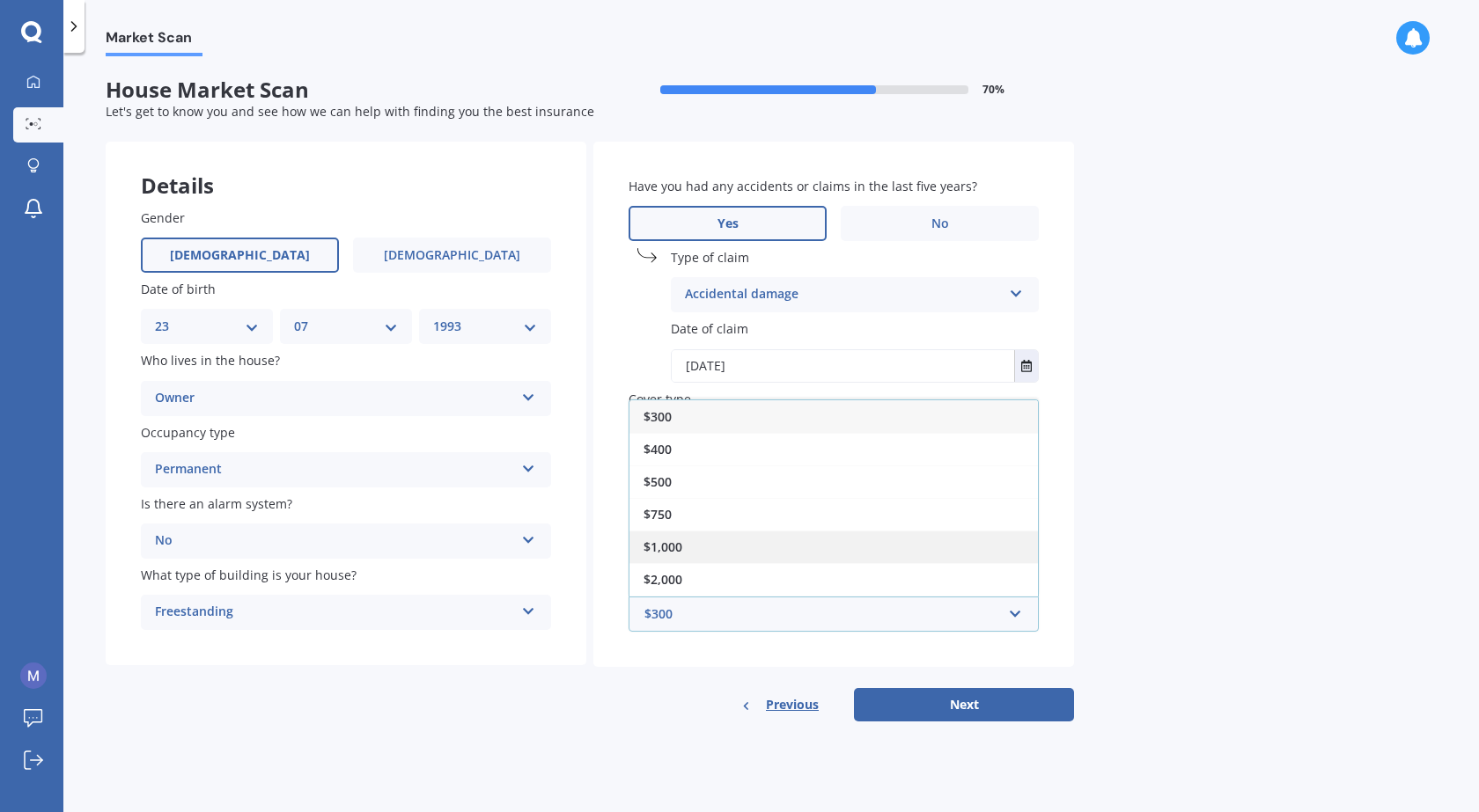
click at [677, 543] on span "$1,000" at bounding box center [663, 547] width 39 height 17
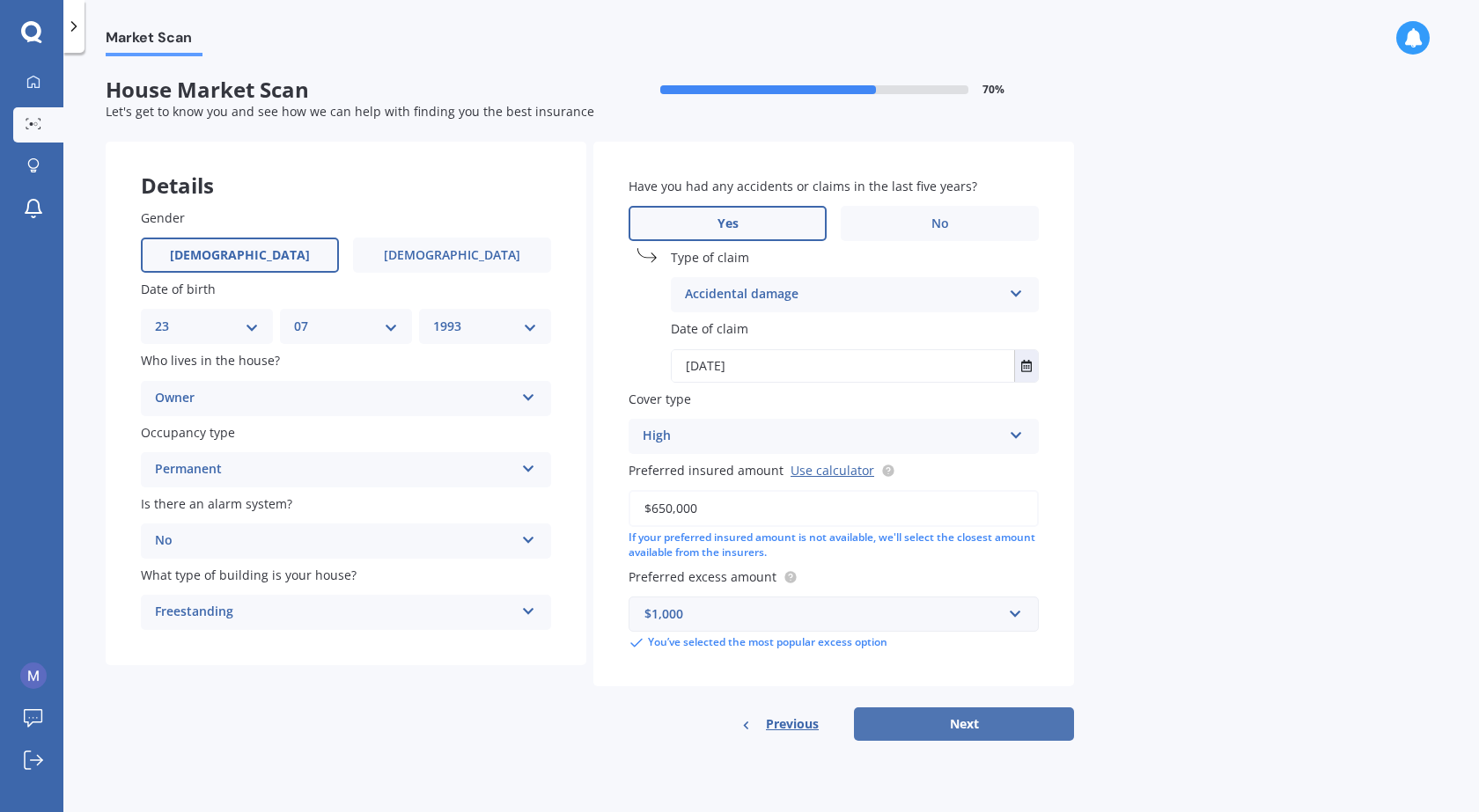
click at [992, 731] on button "Next" at bounding box center [964, 724] width 220 height 33
select select "23"
select select "07"
select select "1993"
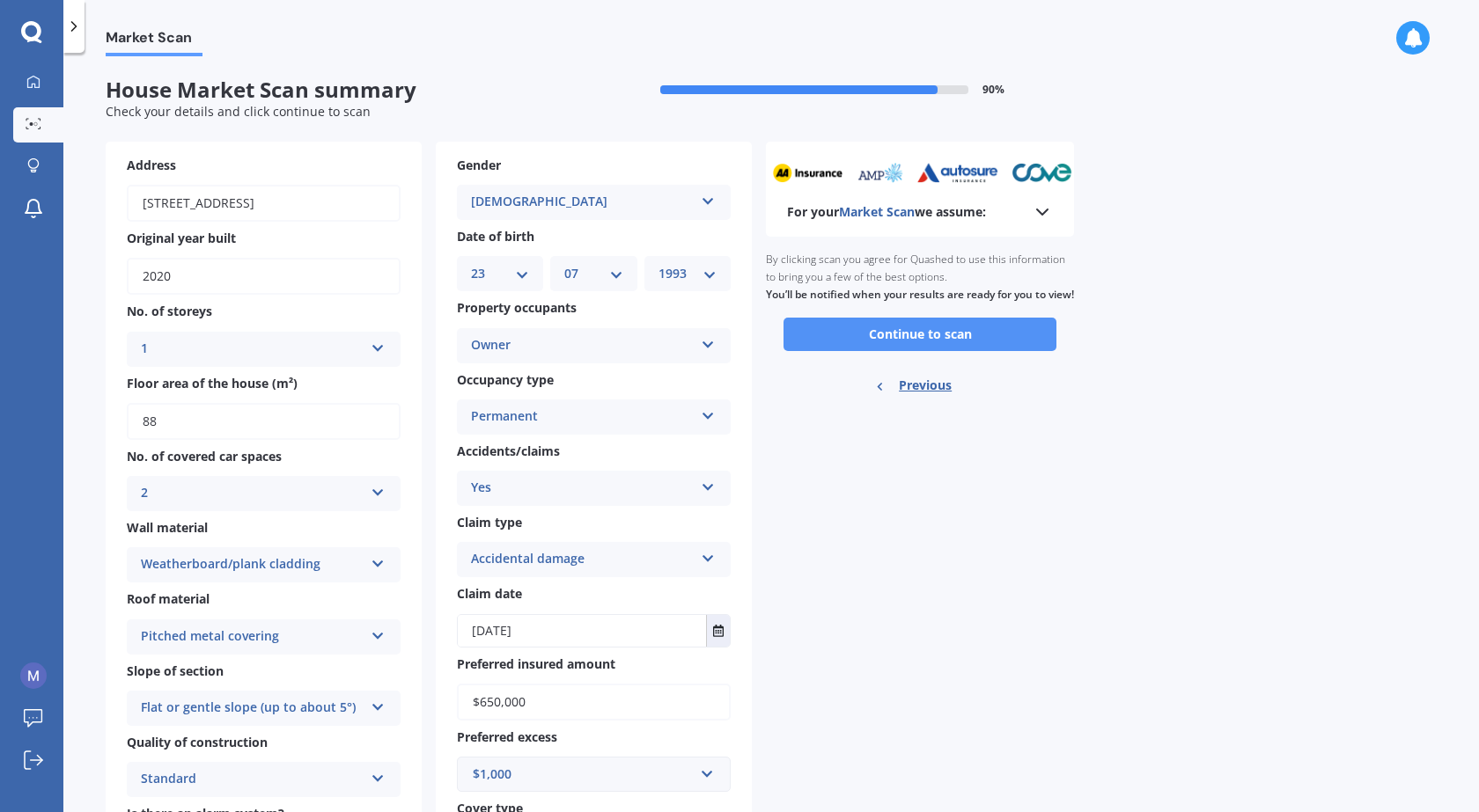
click at [917, 347] on button "Continue to scan" at bounding box center [920, 335] width 273 height 33
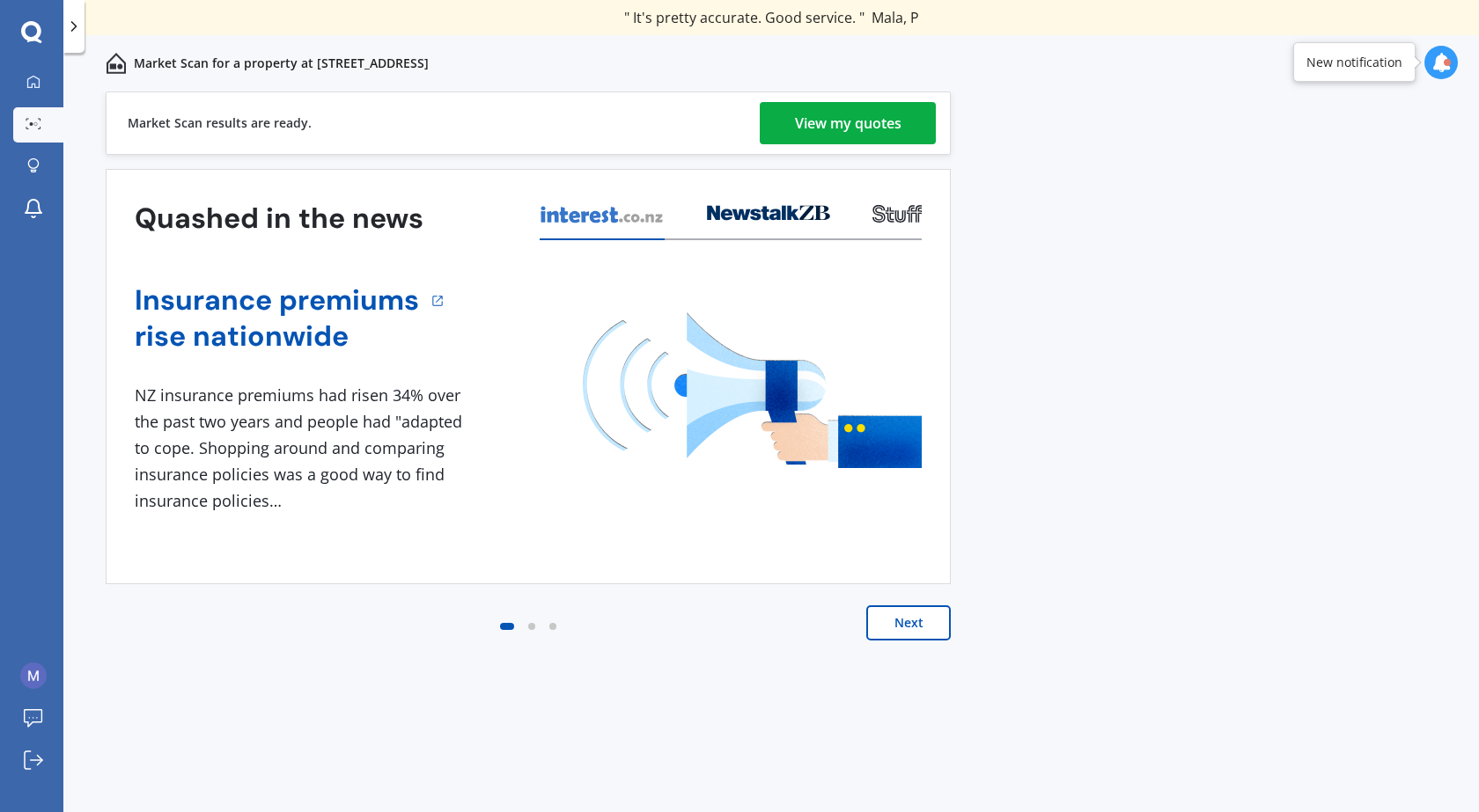
click at [822, 113] on div "View my quotes" at bounding box center [848, 124] width 107 height 42
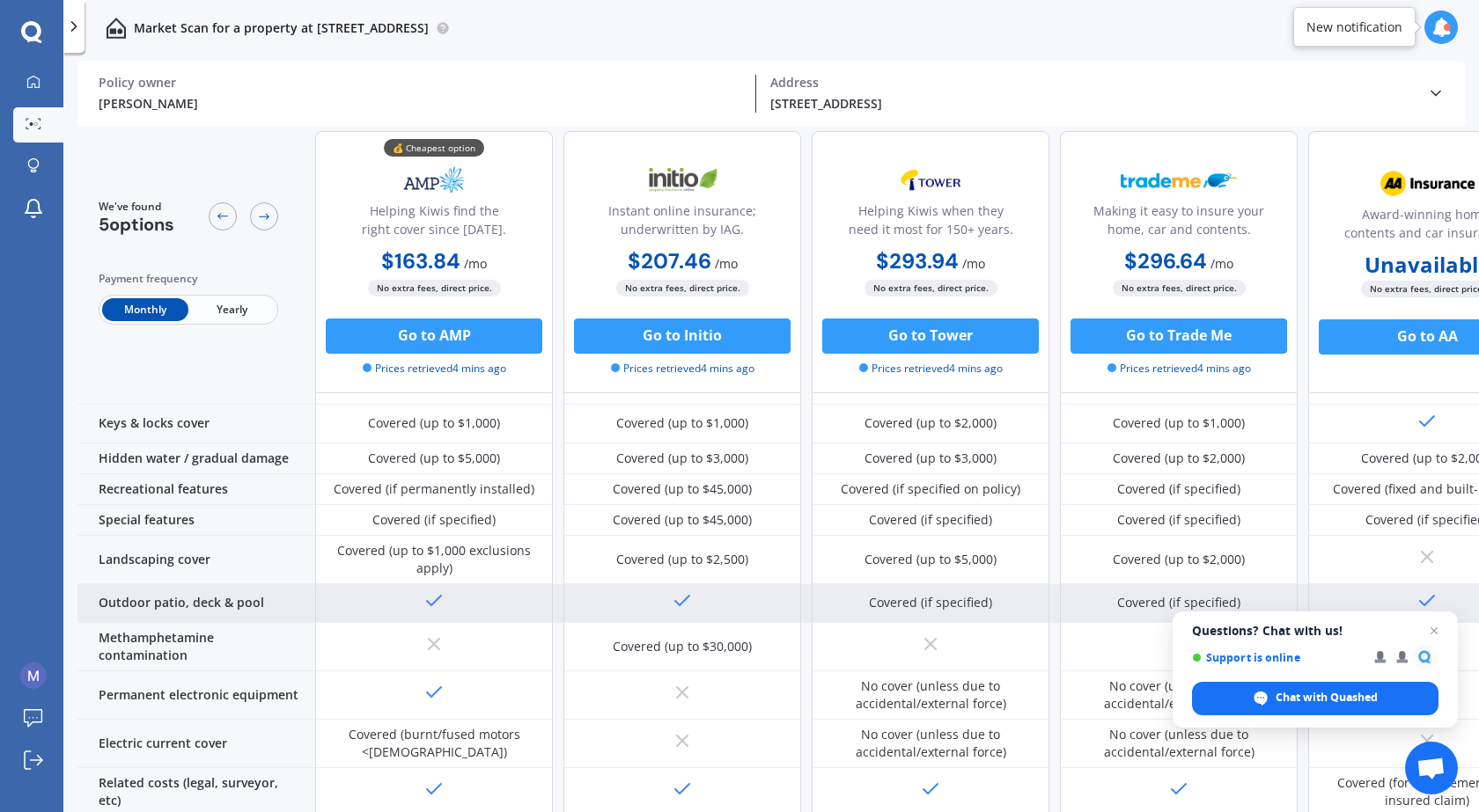
scroll to position [676, 0]
